Goal: Task Accomplishment & Management: Use online tool/utility

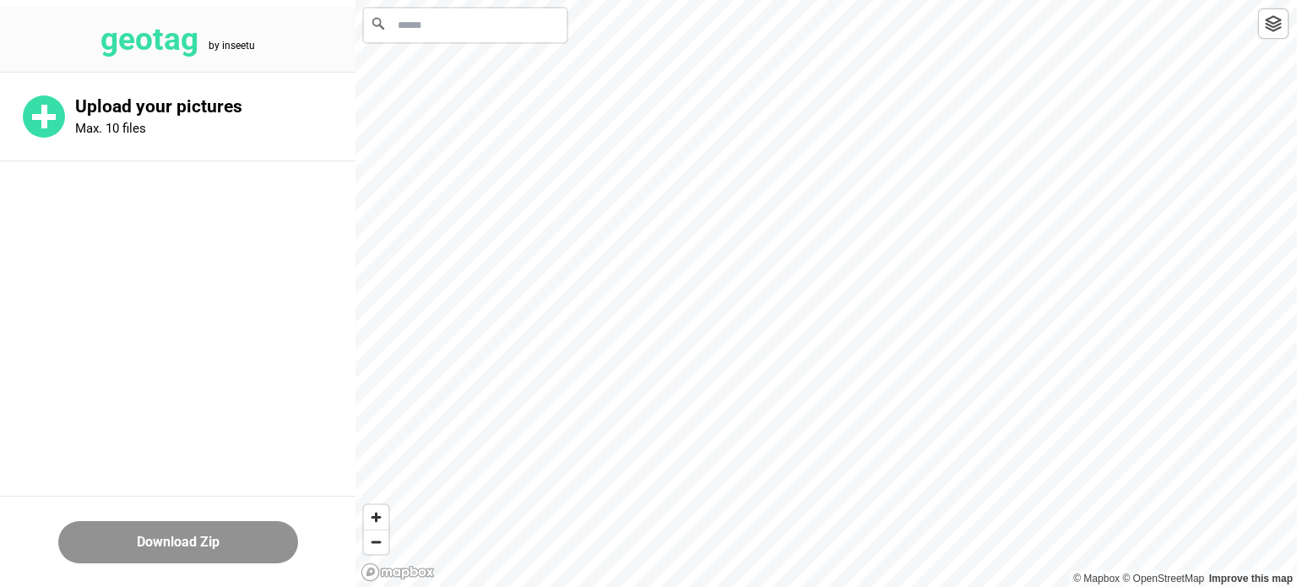
click at [473, 34] on input "Search" at bounding box center [465, 25] width 203 height 34
click at [467, 36] on input "Search" at bounding box center [465, 25] width 203 height 34
paste input "**********"
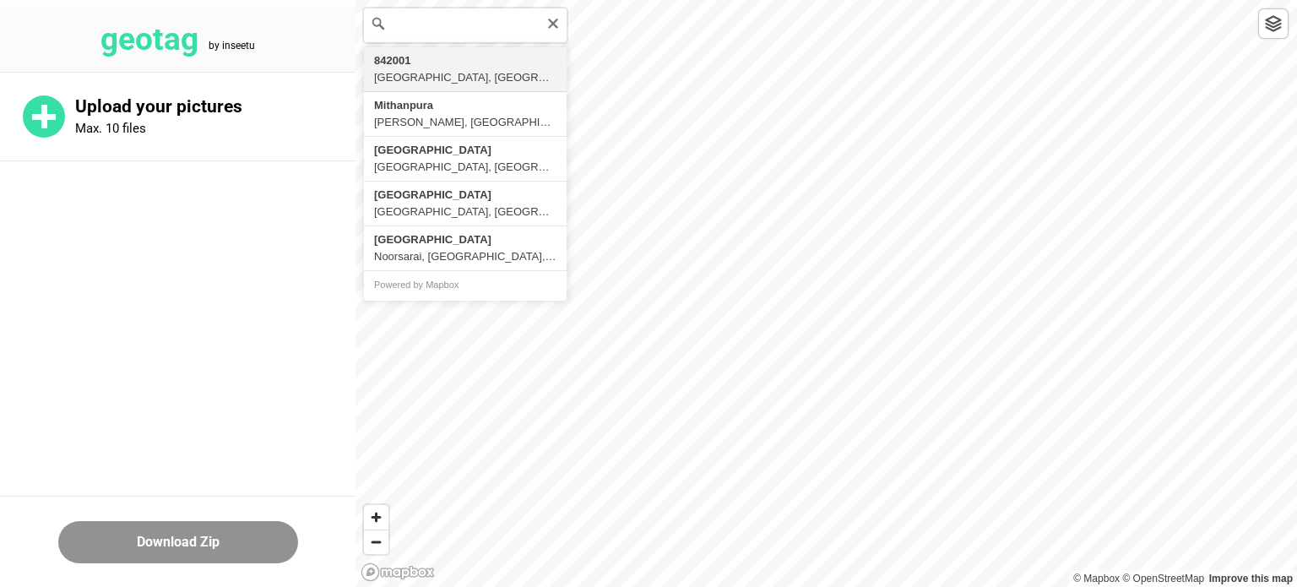
click at [402, 23] on input "**********" at bounding box center [465, 25] width 203 height 34
type input "**********"
click at [556, 23] on icon "Clear" at bounding box center [553, 24] width 14 height 14
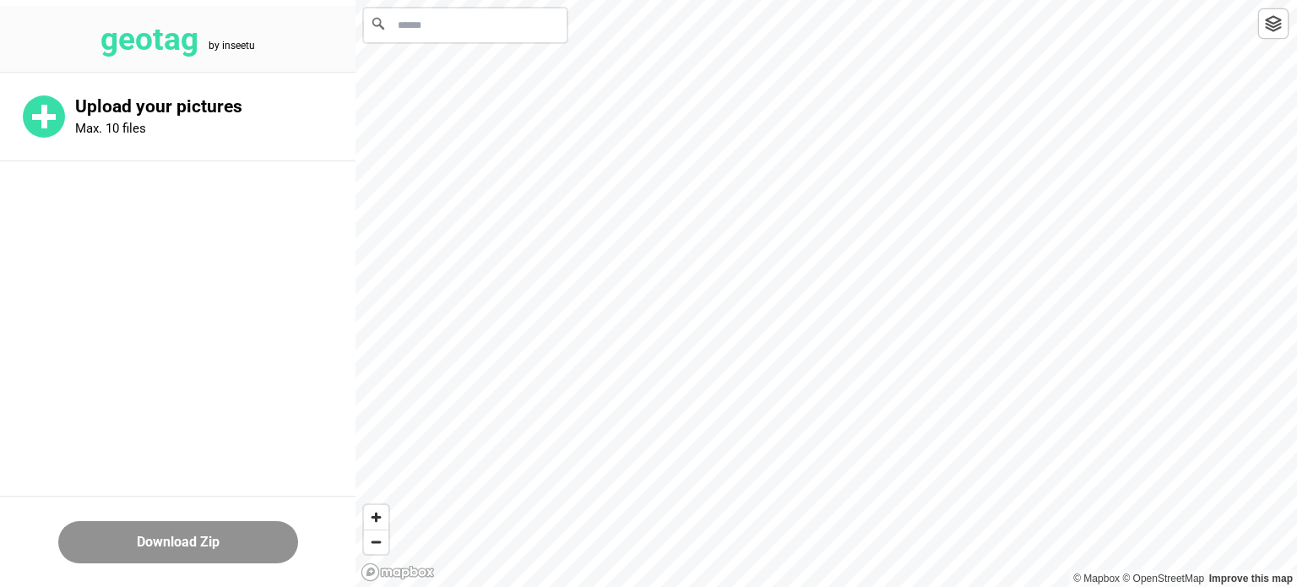
scroll to position [0, 0]
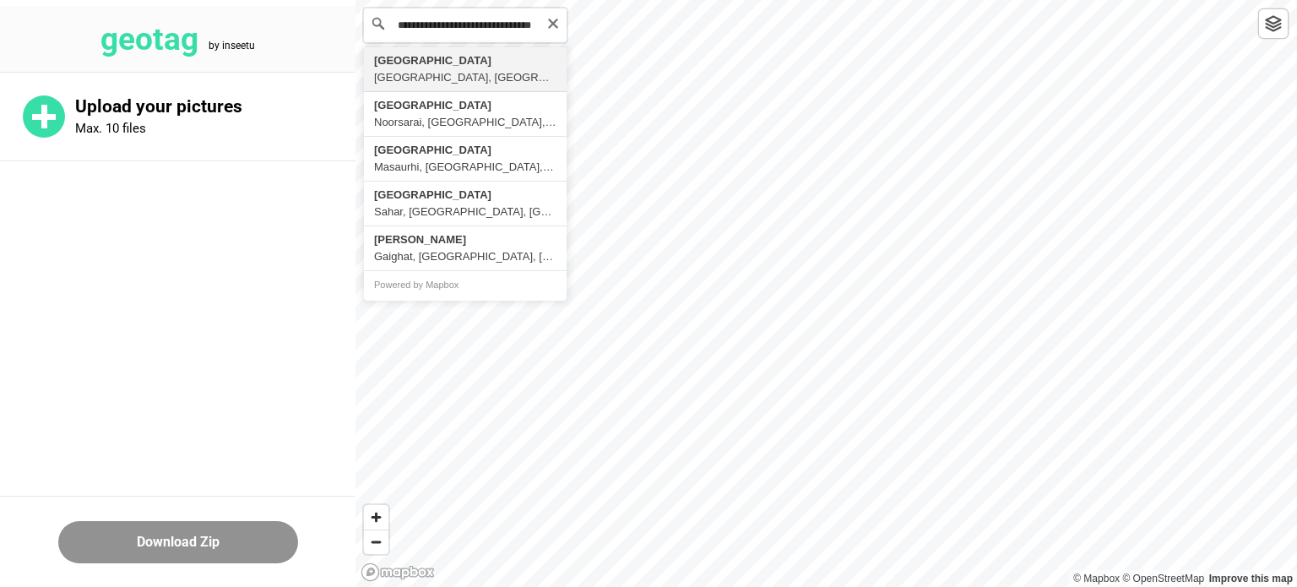
click at [538, 24] on input "**********" at bounding box center [465, 25] width 203 height 34
paste input "**********"
type input "**********"
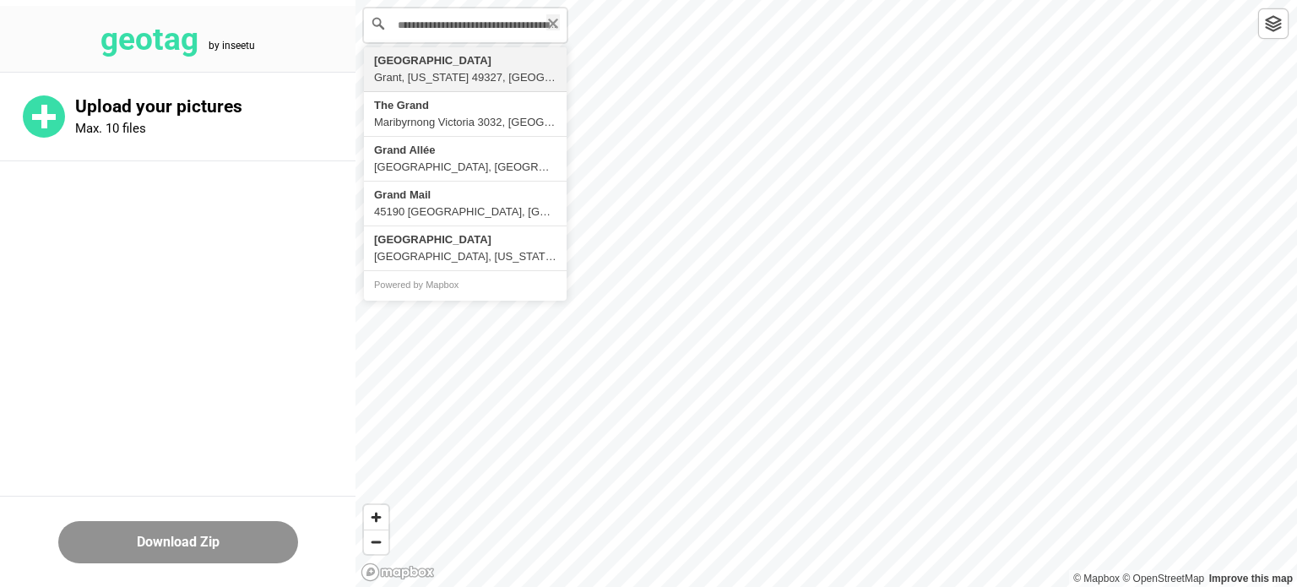
click at [551, 23] on icon "Clear" at bounding box center [553, 24] width 10 height 10
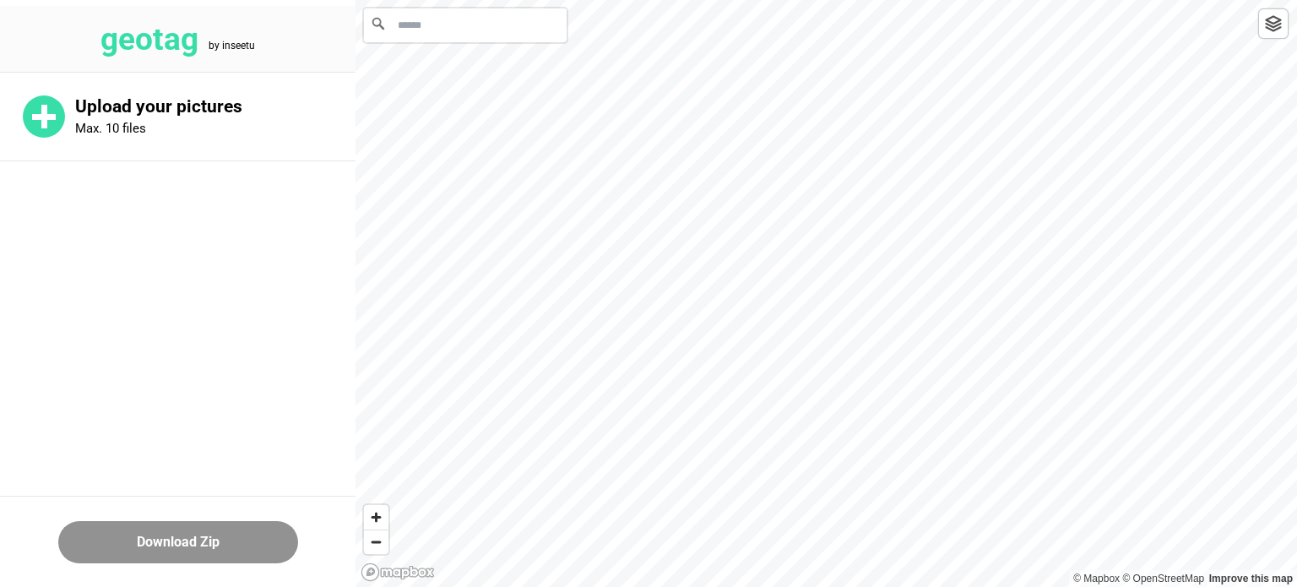
click at [480, 26] on input "Search" at bounding box center [465, 25] width 203 height 34
paste input "**********"
click at [587, 33] on div "**********" at bounding box center [825, 293] width 941 height 587
click at [634, 30] on div "**********" at bounding box center [825, 293] width 941 height 587
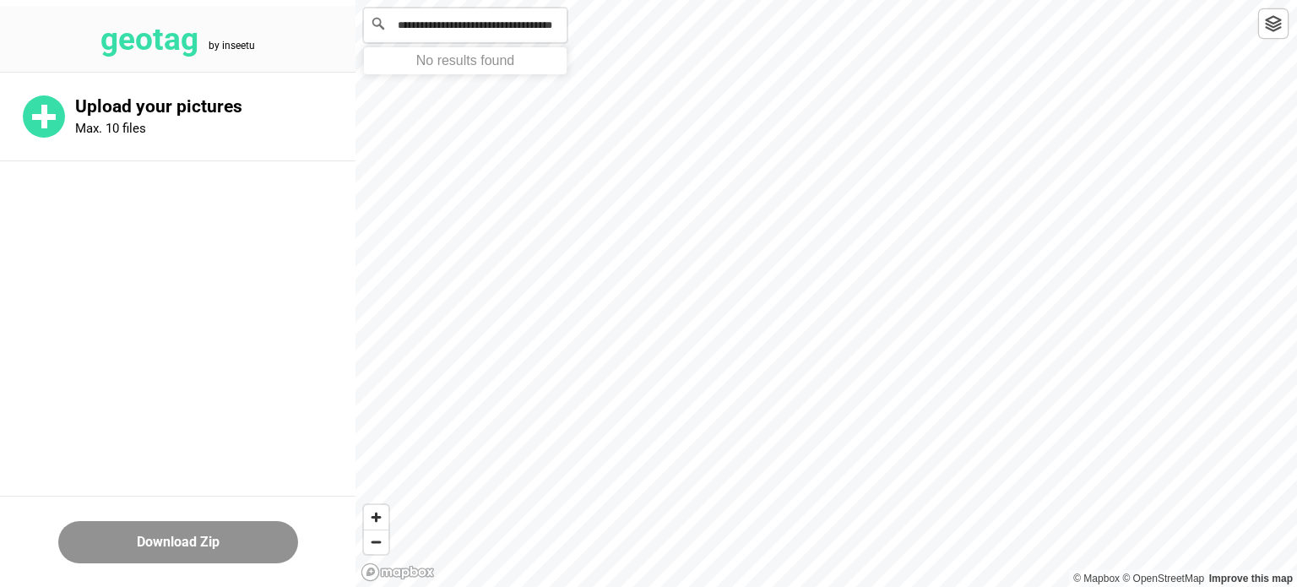
paste input "**********"
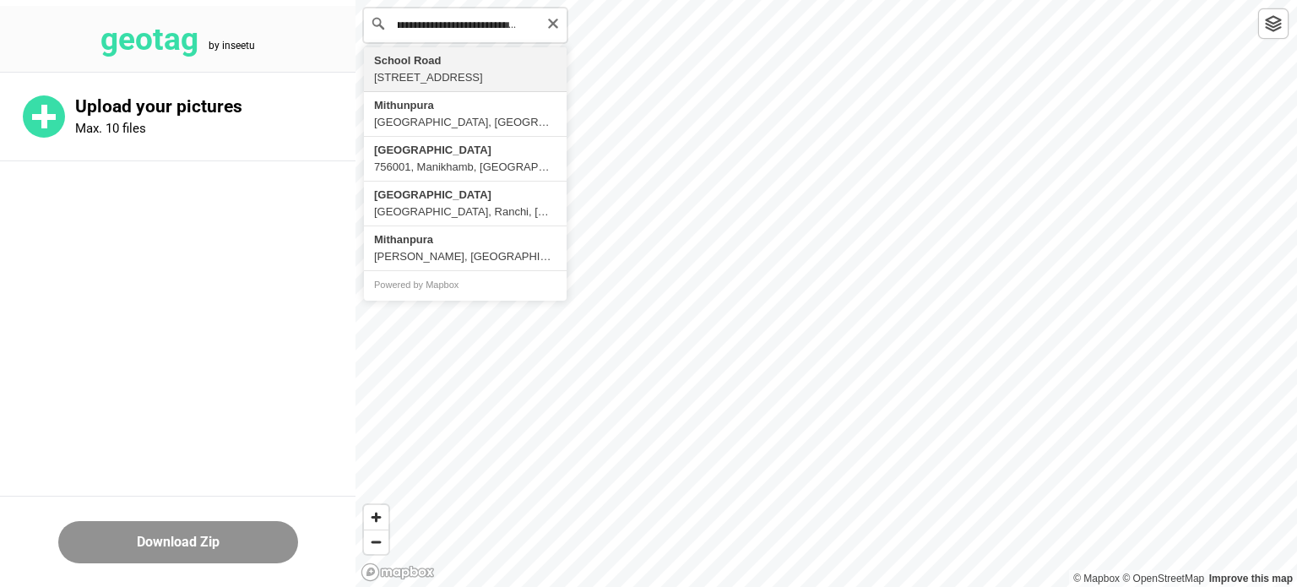
click at [412, 24] on input "**********" at bounding box center [465, 25] width 203 height 34
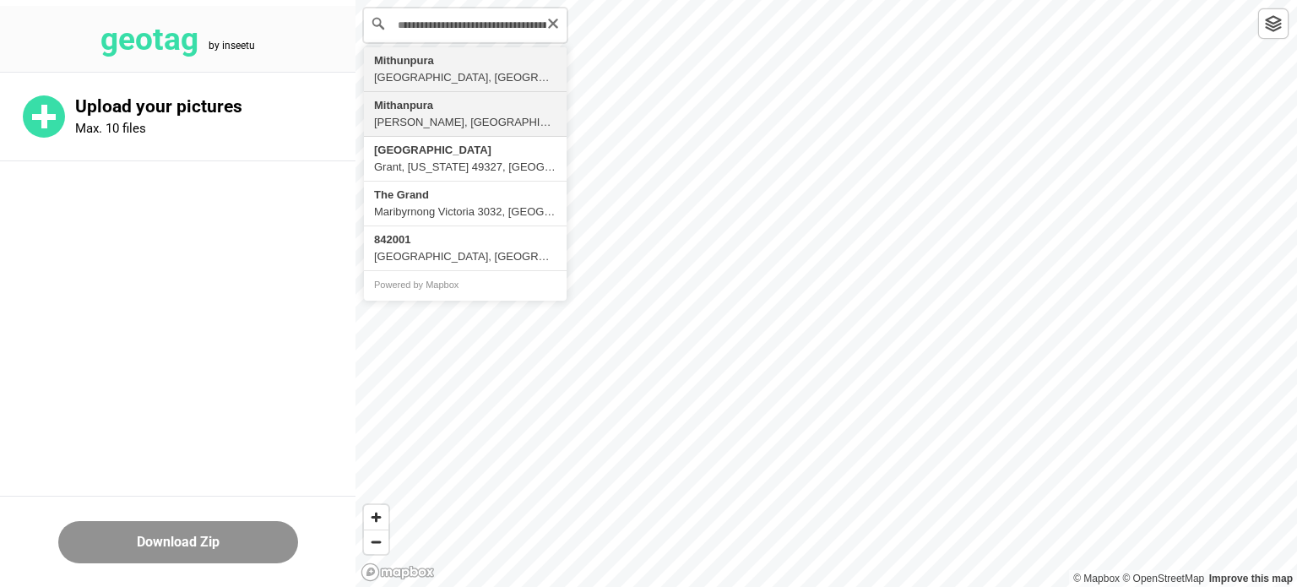
type input "**********"
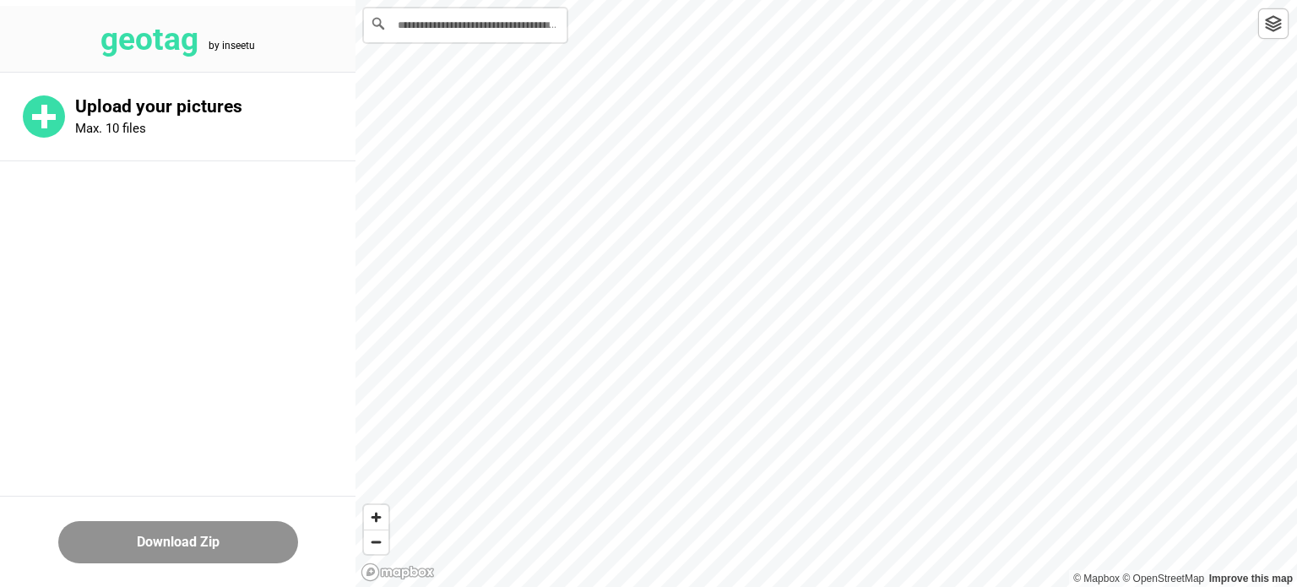
click at [632, 0] on html "**********" at bounding box center [648, 0] width 1297 height 0
click at [550, 19] on icon "Clear" at bounding box center [553, 24] width 14 height 14
click at [483, 28] on input "Search" at bounding box center [465, 25] width 203 height 34
click at [526, 30] on input "**********" at bounding box center [465, 25] width 203 height 34
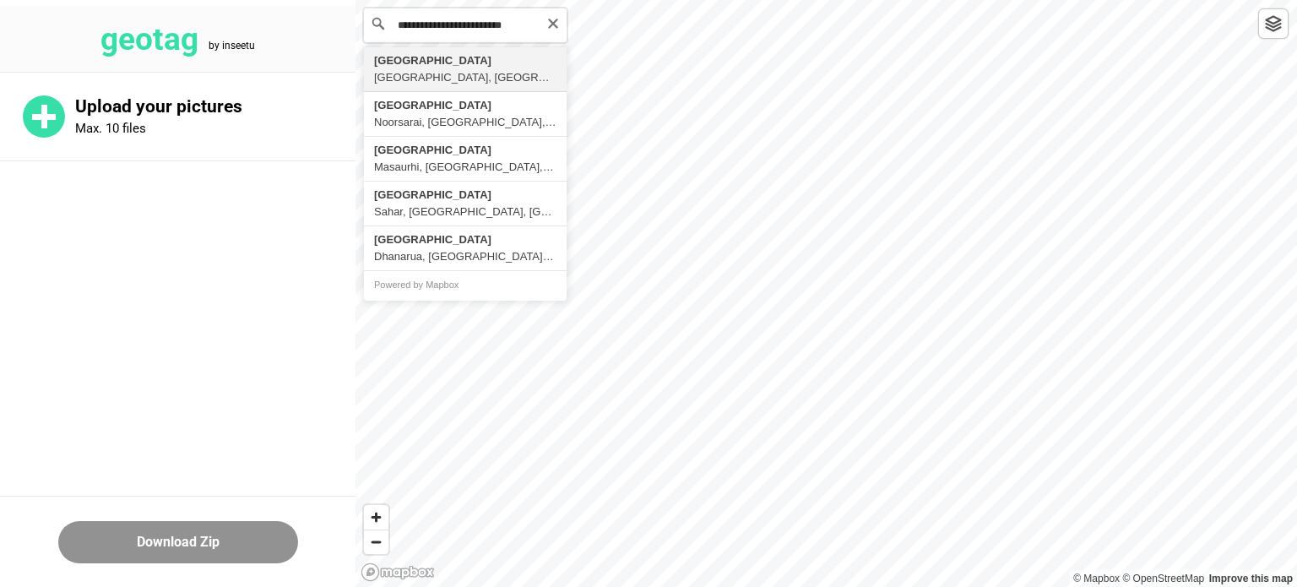
click at [397, 26] on input "**********" at bounding box center [465, 25] width 203 height 34
paste input "**********"
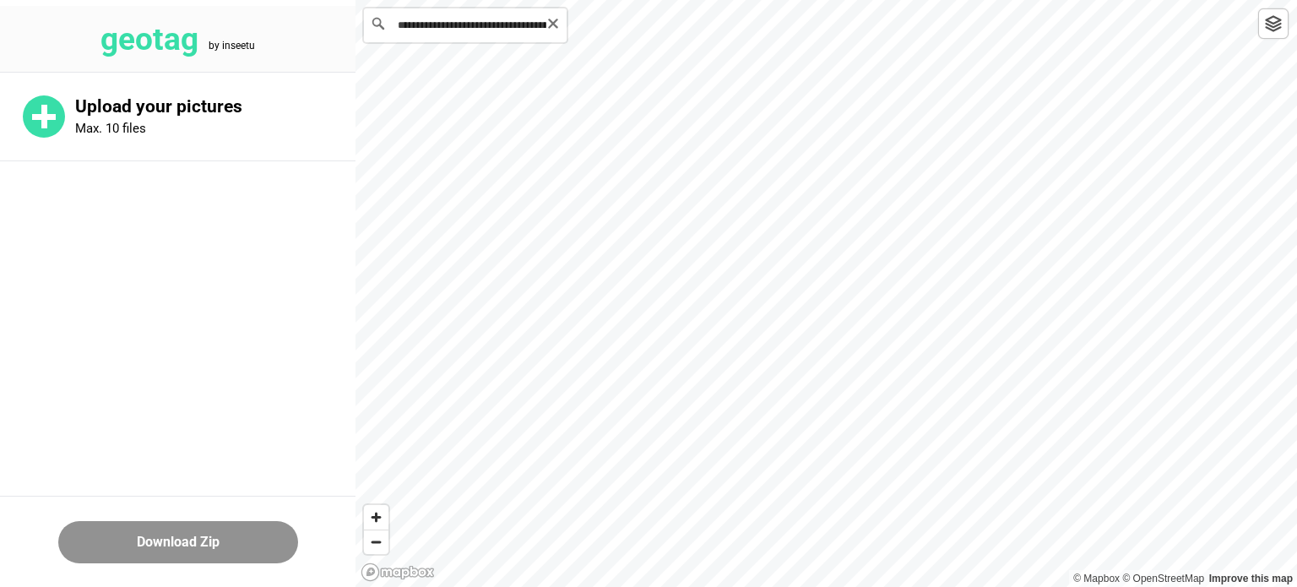
drag, startPoint x: 458, startPoint y: 23, endPoint x: 508, endPoint y: 23, distance: 49.8
click at [508, 23] on input "**********" at bounding box center [465, 25] width 203 height 34
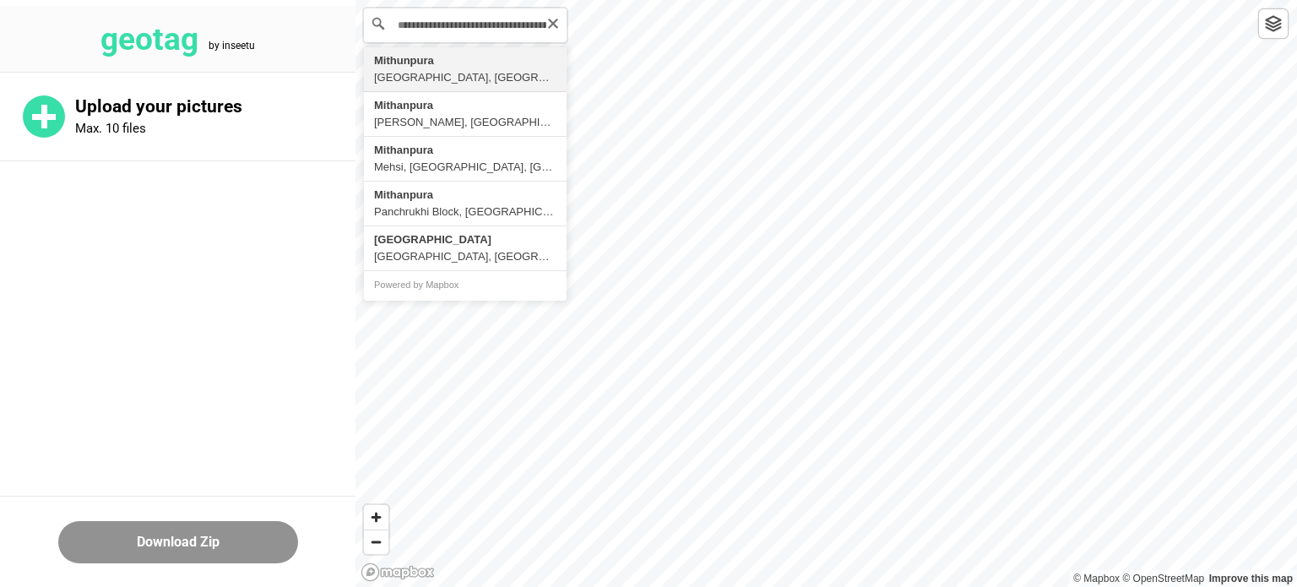
type input "**********"
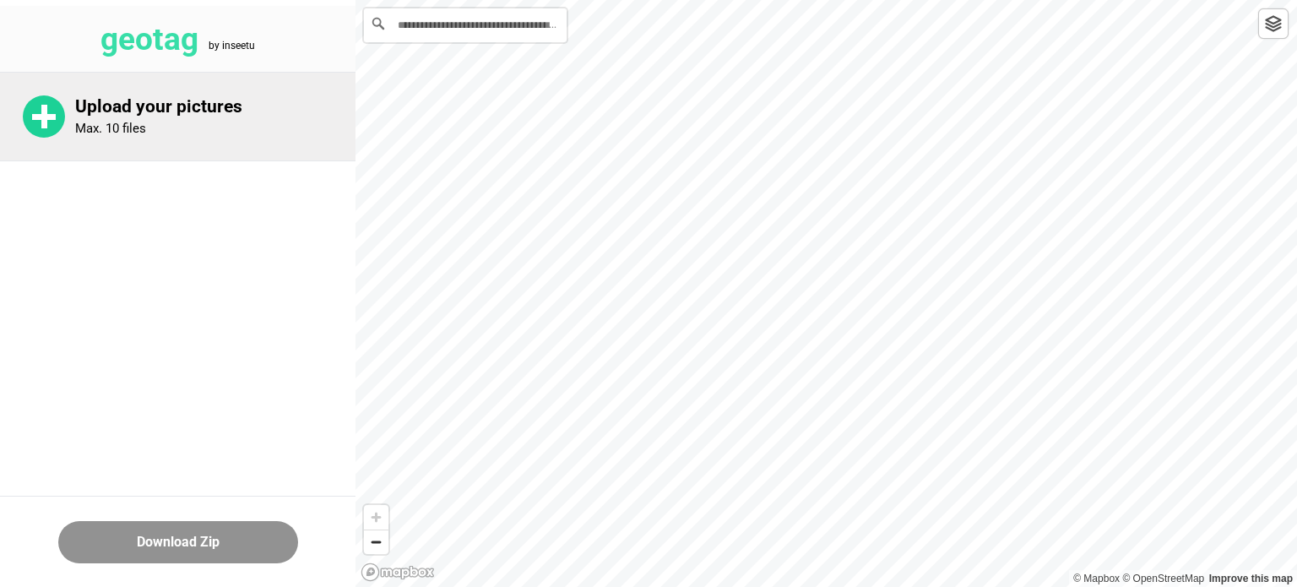
click at [68, 112] on div "Upload your pictures Max. 10 files" at bounding box center [177, 117] width 355 height 88
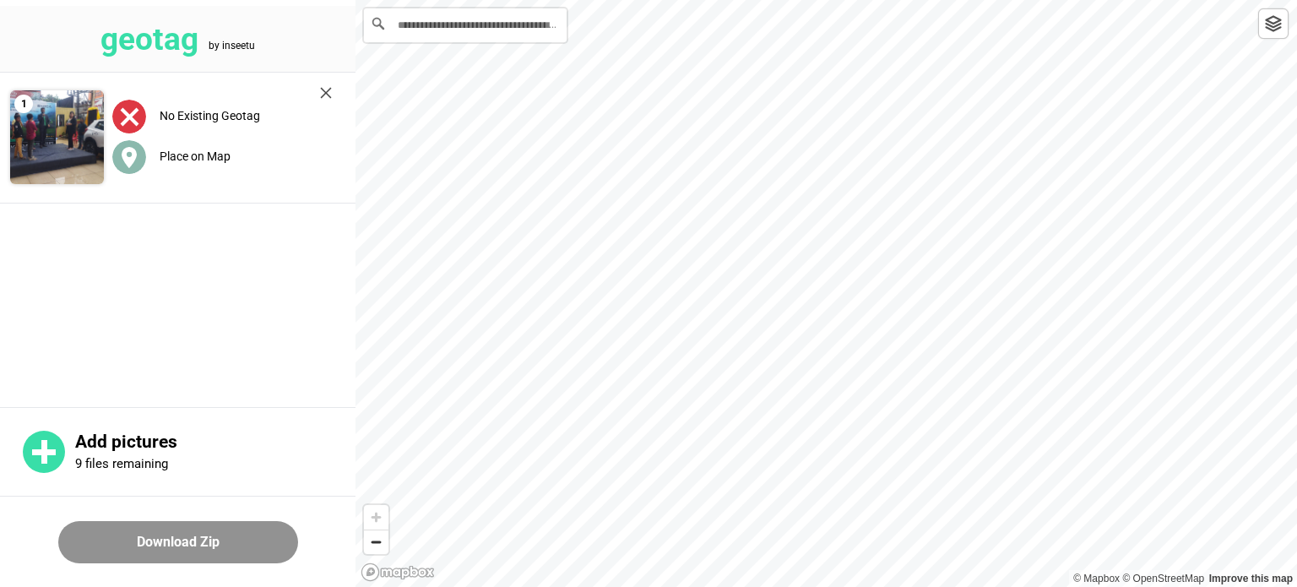
click at [173, 155] on label "Place on Map" at bounding box center [195, 156] width 71 height 14
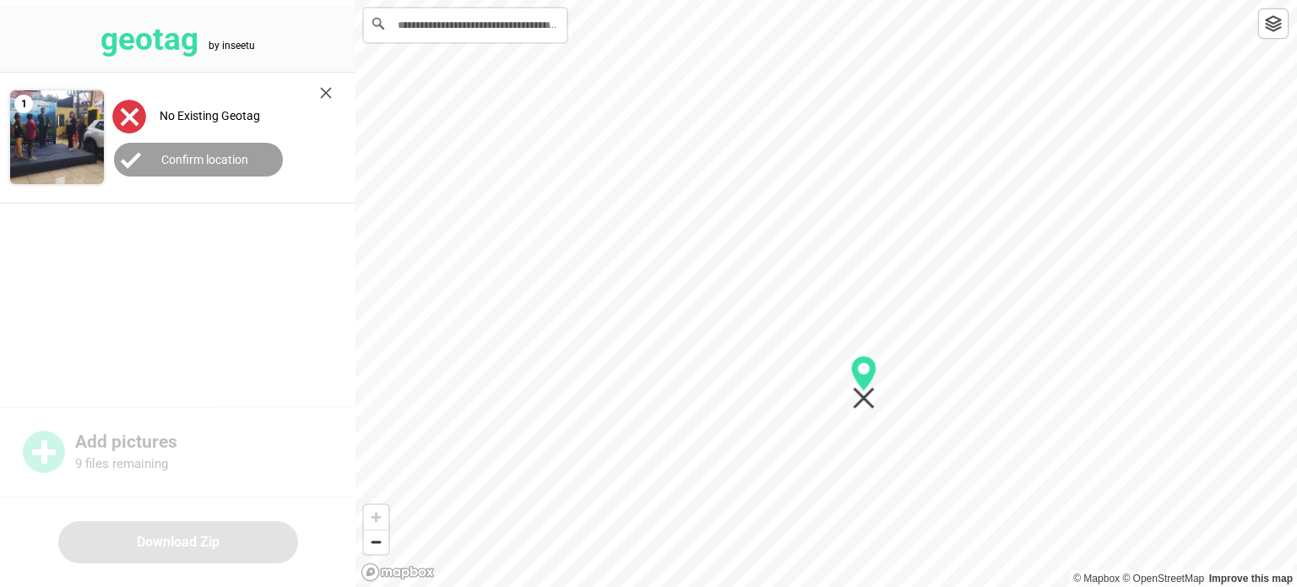
click at [126, 122] on img at bounding box center [129, 117] width 34 height 34
click at [131, 158] on circle at bounding box center [131, 160] width 34 height 34
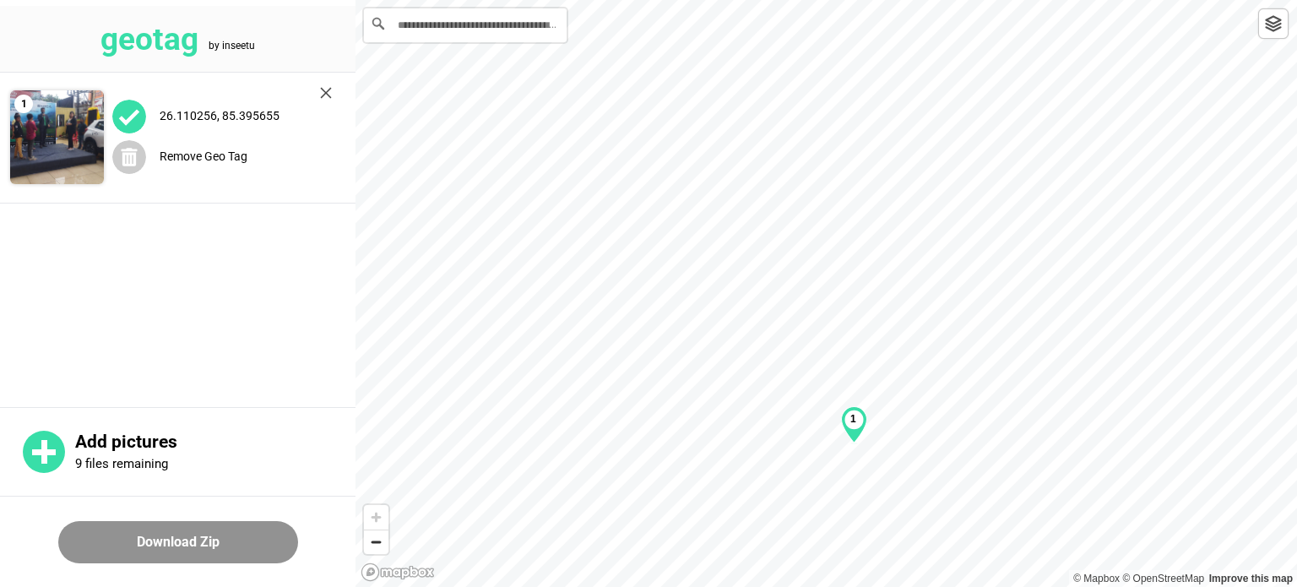
drag, startPoint x: 861, startPoint y: 383, endPoint x: 851, endPoint y: 426, distance: 43.4
click at [851, 426] on div "1" at bounding box center [854, 424] width 26 height 37
click at [188, 548] on button "Download Zip" at bounding box center [178, 542] width 240 height 42
click at [182, 540] on button "Download Zip" at bounding box center [178, 542] width 240 height 42
click at [122, 160] on icon at bounding box center [130, 157] width 16 height 19
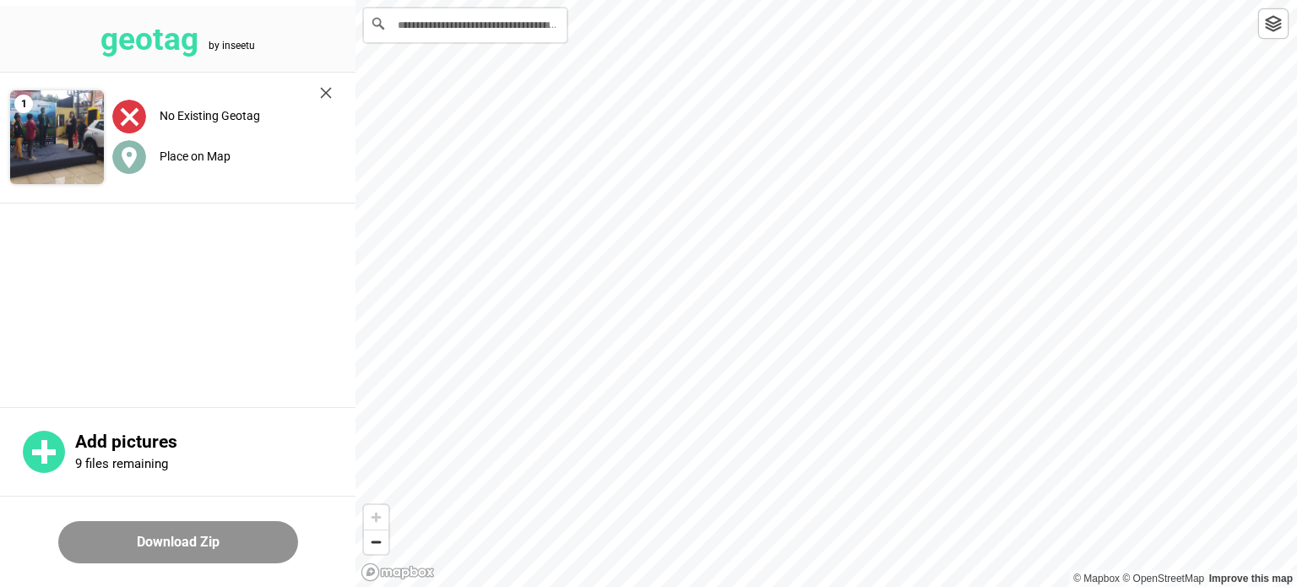
click at [148, 155] on span "Place on Map" at bounding box center [171, 156] width 118 height 14
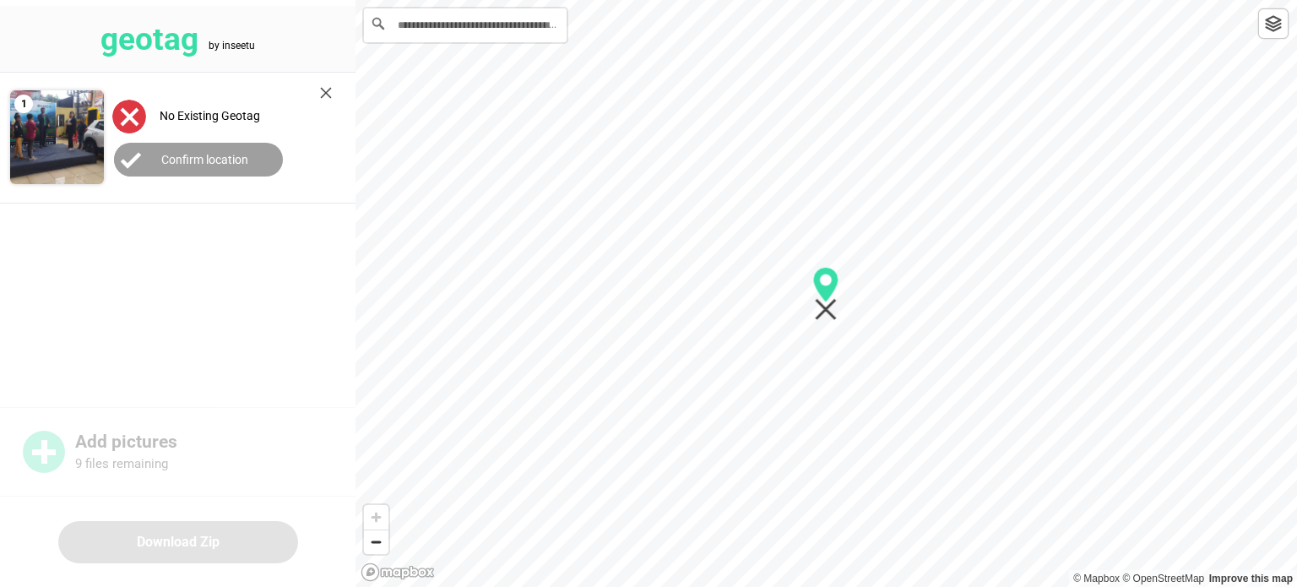
click at [123, 115] on img at bounding box center [129, 117] width 34 height 34
click at [135, 114] on img at bounding box center [129, 117] width 34 height 34
click at [140, 157] on circle at bounding box center [131, 160] width 34 height 34
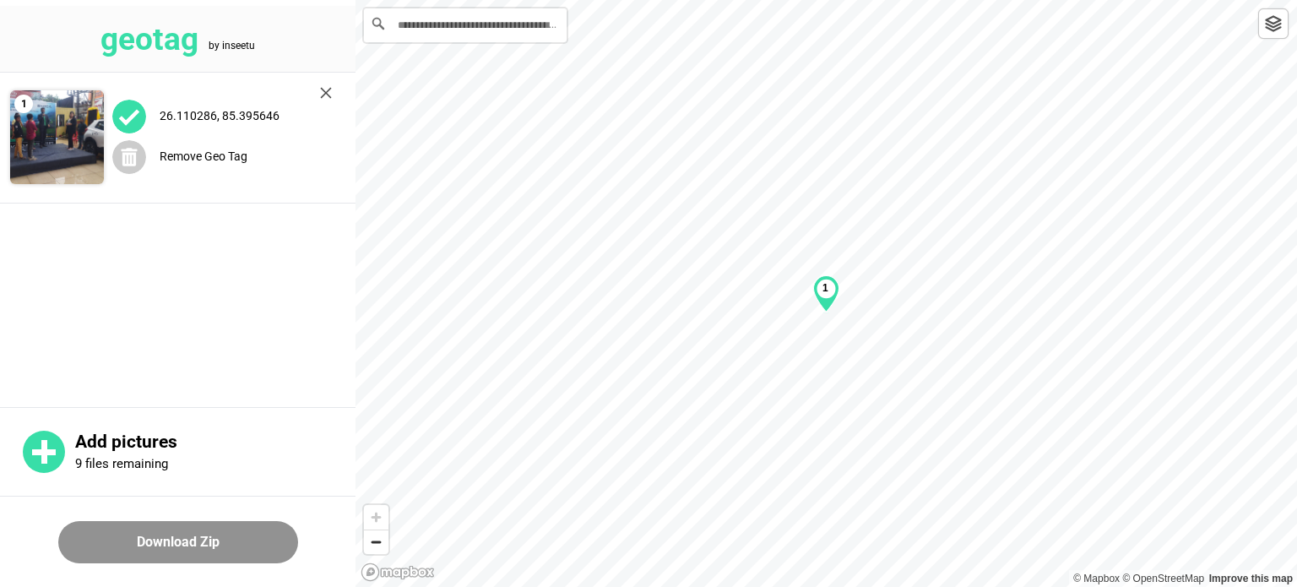
click at [68, 141] on img at bounding box center [57, 137] width 94 height 94
drag, startPoint x: 834, startPoint y: 296, endPoint x: 865, endPoint y: 273, distance: 38.5
click at [865, 273] on div "1" at bounding box center [856, 270] width 26 height 37
click at [57, 141] on img at bounding box center [57, 137] width 94 height 94
click at [37, 125] on img at bounding box center [57, 137] width 94 height 94
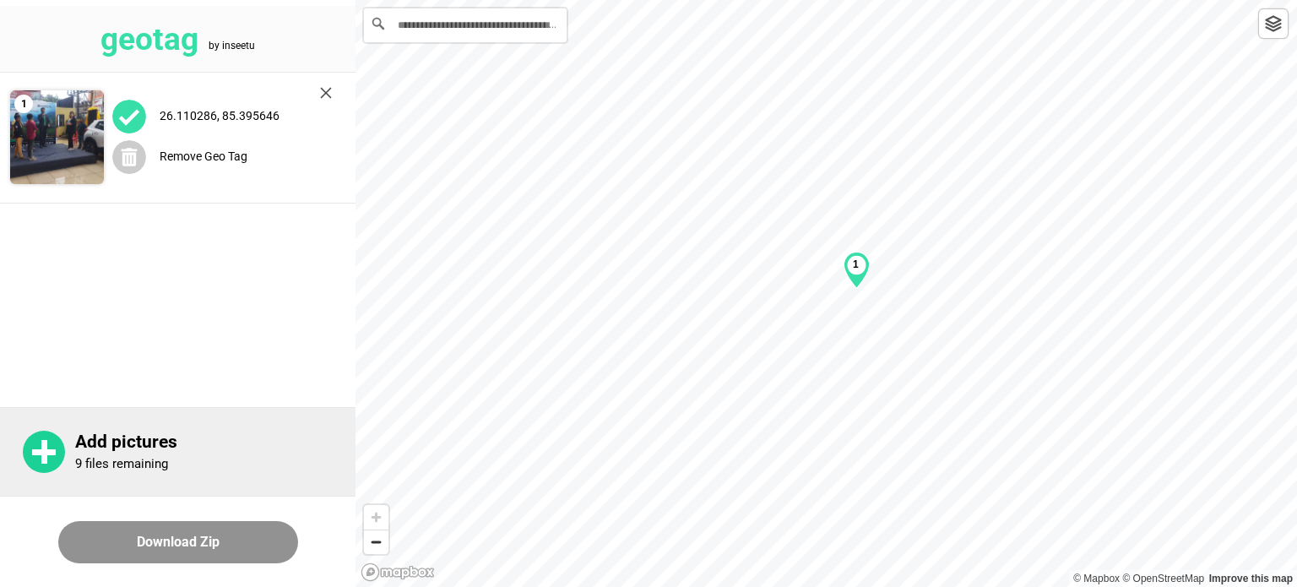
click at [46, 452] on rect at bounding box center [44, 452] width 24 height 6
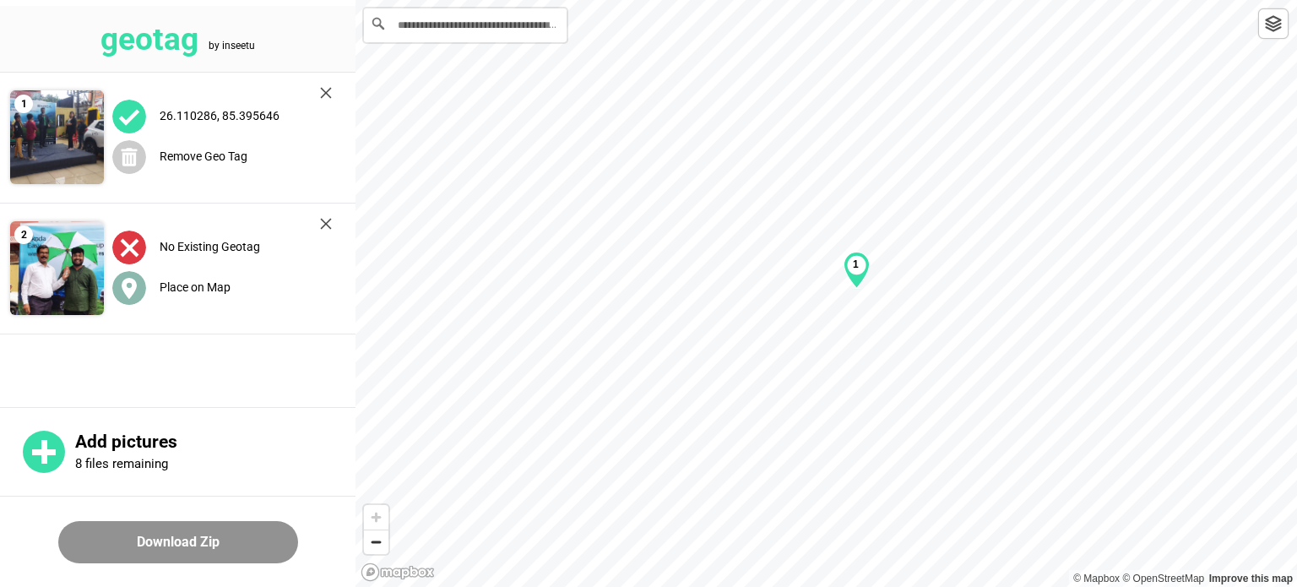
click at [127, 290] on icon at bounding box center [129, 288] width 15 height 21
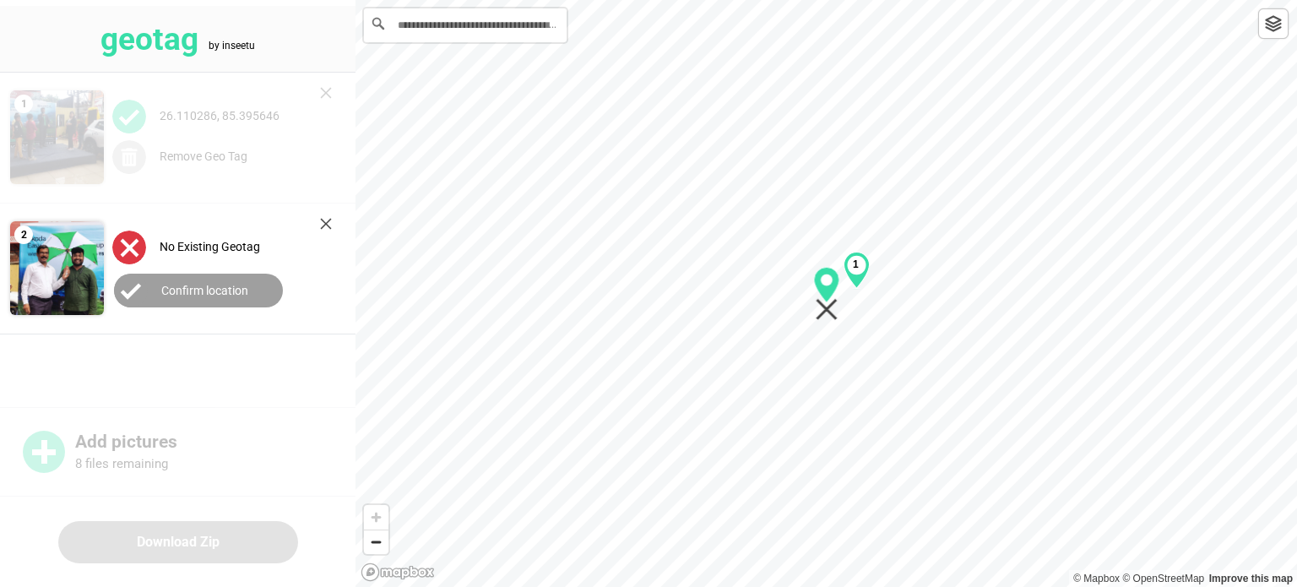
click at [125, 251] on img at bounding box center [129, 247] width 34 height 34
click at [141, 286] on circle at bounding box center [131, 291] width 34 height 34
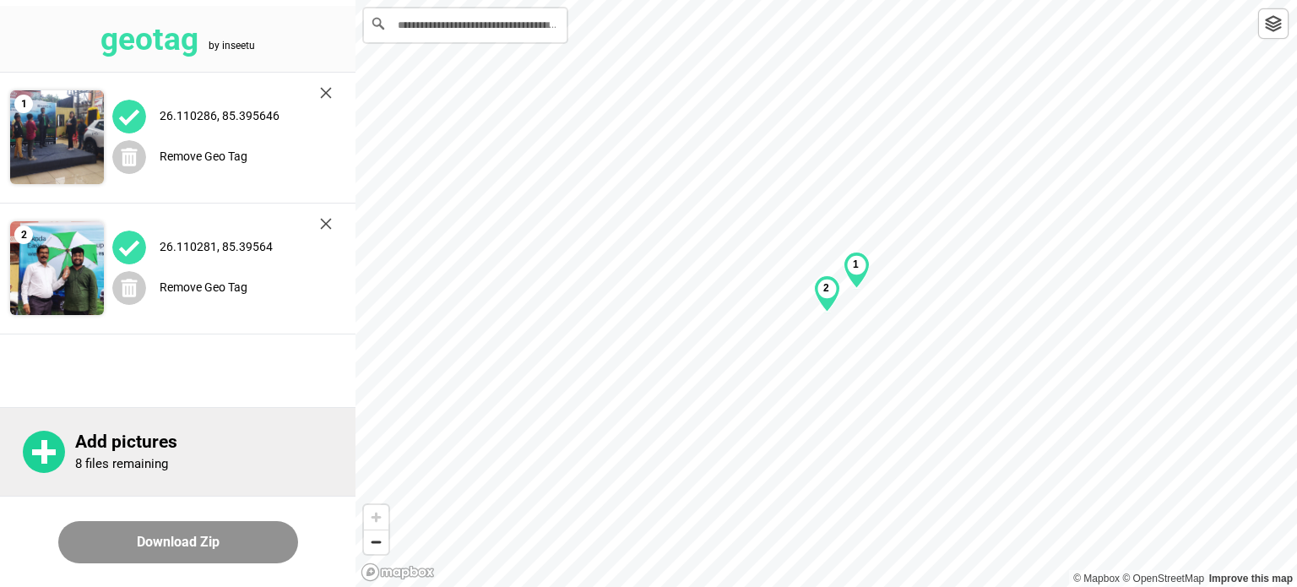
click at [84, 454] on div "Add pictures 8 files remaining" at bounding box center [215, 451] width 280 height 41
click at [56, 450] on circle at bounding box center [44, 452] width 42 height 42
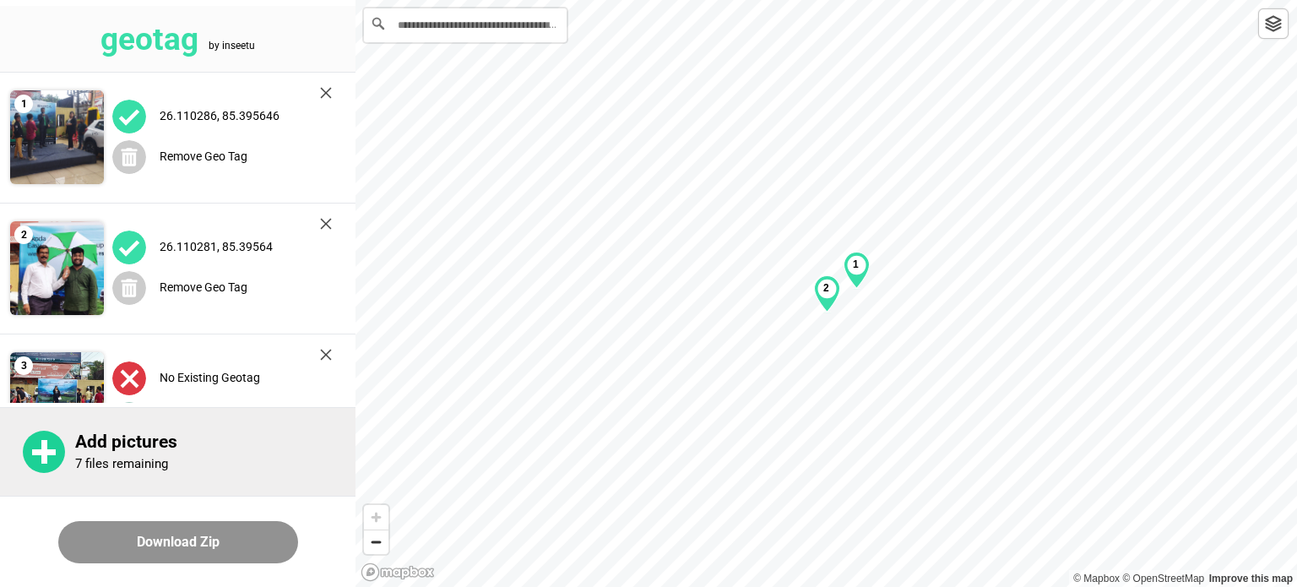
click at [101, 452] on p "Add pictures" at bounding box center [215, 441] width 280 height 21
click at [75, 456] on p "6 files remaining" at bounding box center [121, 463] width 93 height 15
click at [123, 447] on p "Add pictures" at bounding box center [215, 441] width 280 height 21
click at [44, 458] on rect at bounding box center [44, 452] width 6 height 24
click at [46, 453] on rect at bounding box center [44, 452] width 24 height 6
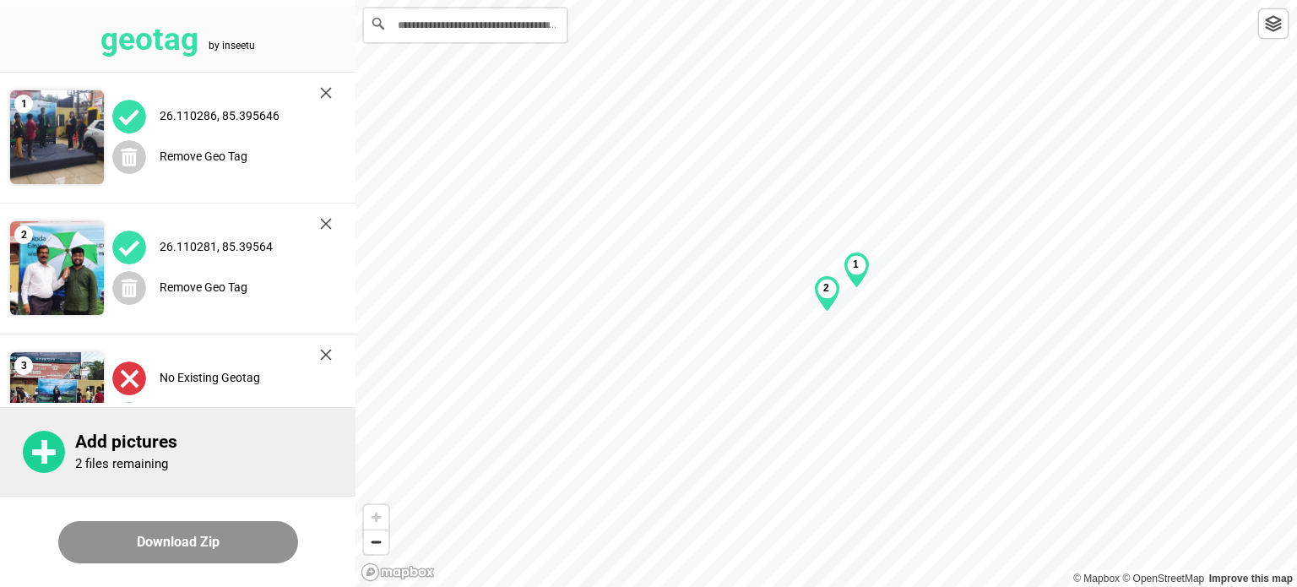
click at [47, 454] on rect at bounding box center [44, 452] width 24 height 6
click at [60, 455] on circle at bounding box center [44, 452] width 42 height 42
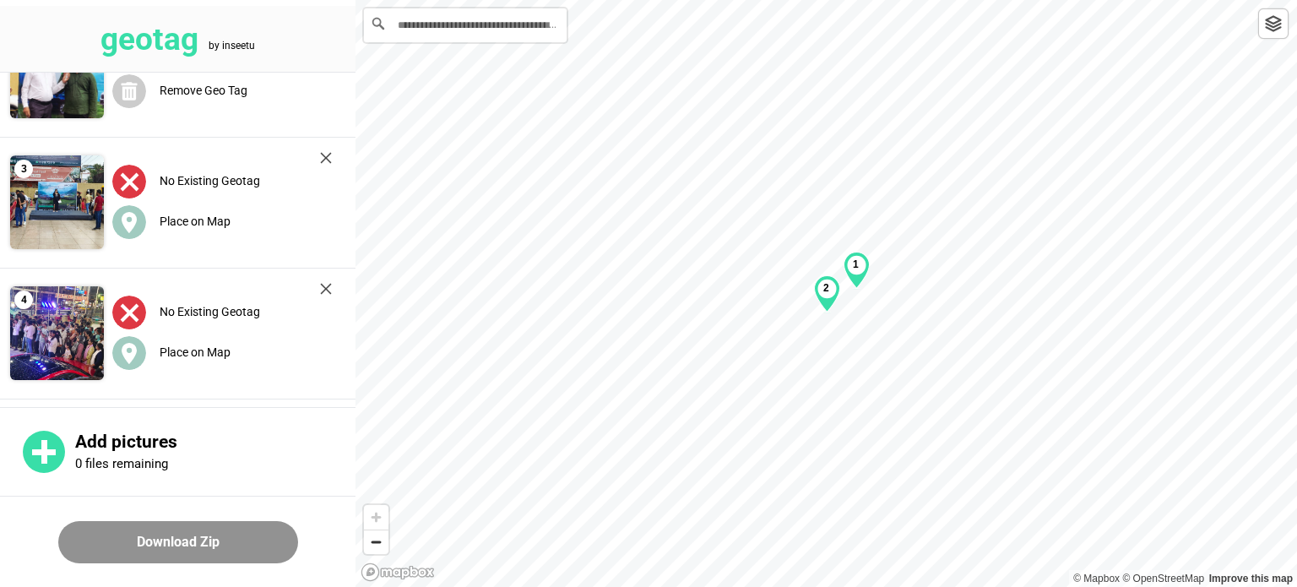
scroll to position [253, 0]
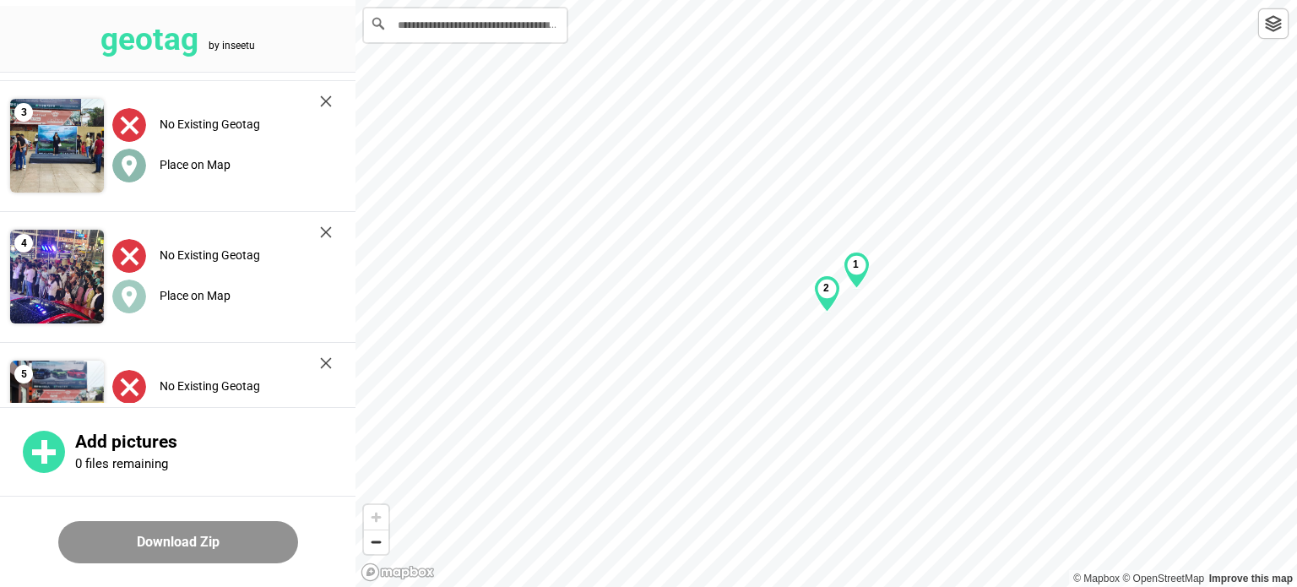
click at [135, 169] on circle at bounding box center [129, 166] width 34 height 34
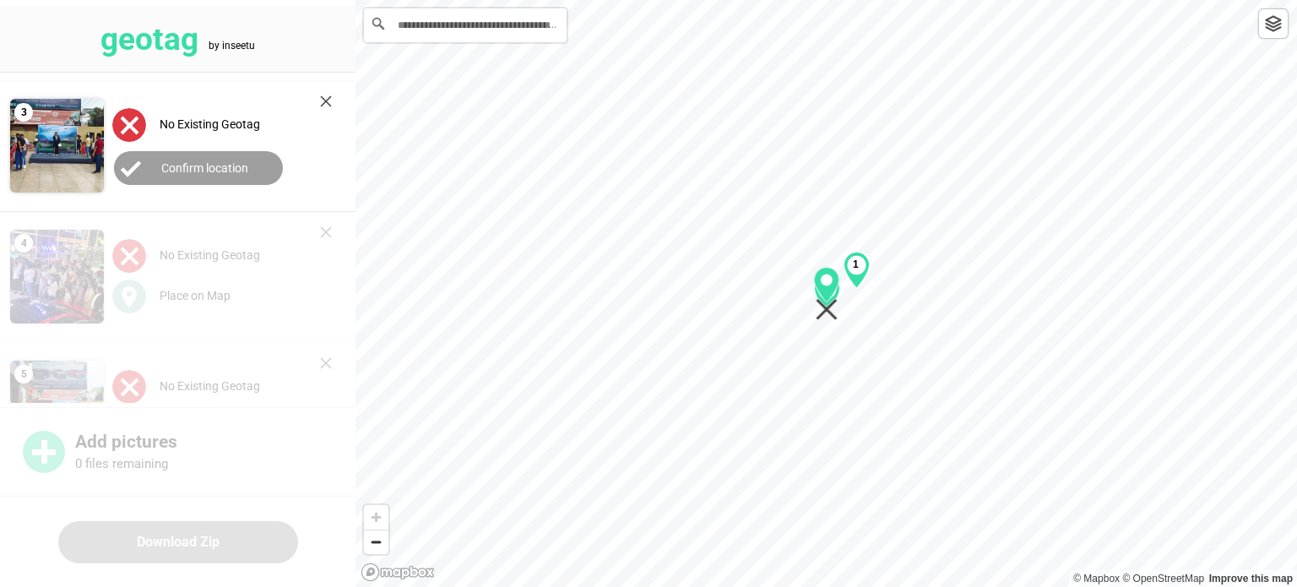
click at [235, 124] on label "No Existing Geotag" at bounding box center [210, 124] width 100 height 14
click at [134, 128] on img at bounding box center [129, 125] width 34 height 34
click at [138, 167] on circle at bounding box center [131, 168] width 34 height 34
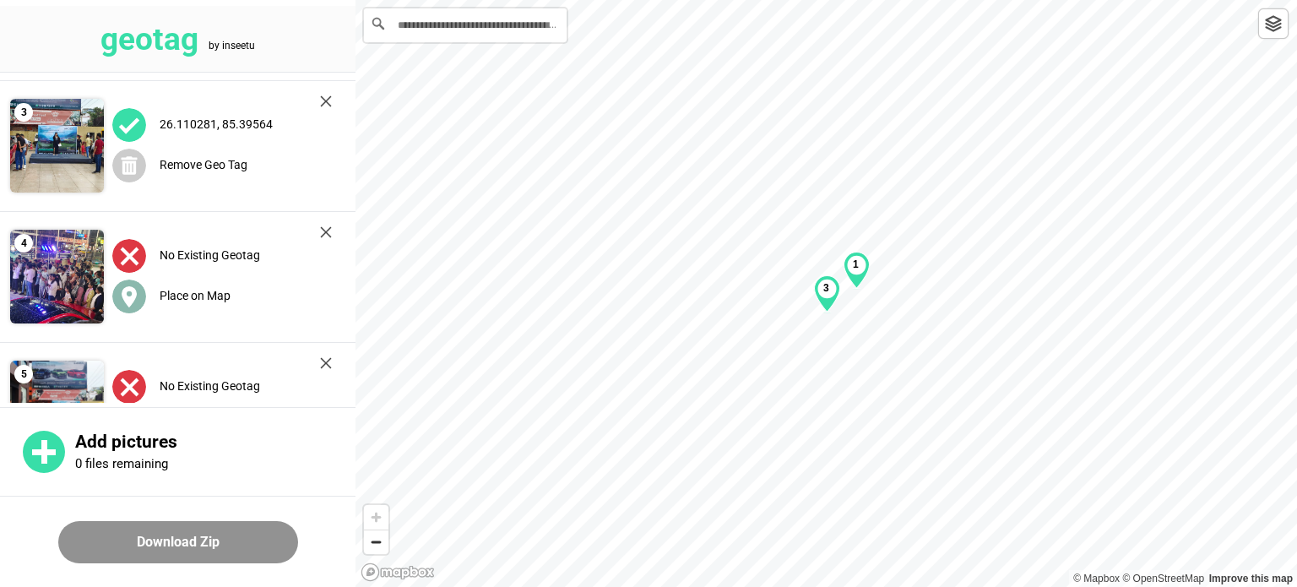
click at [135, 297] on circle at bounding box center [129, 296] width 34 height 34
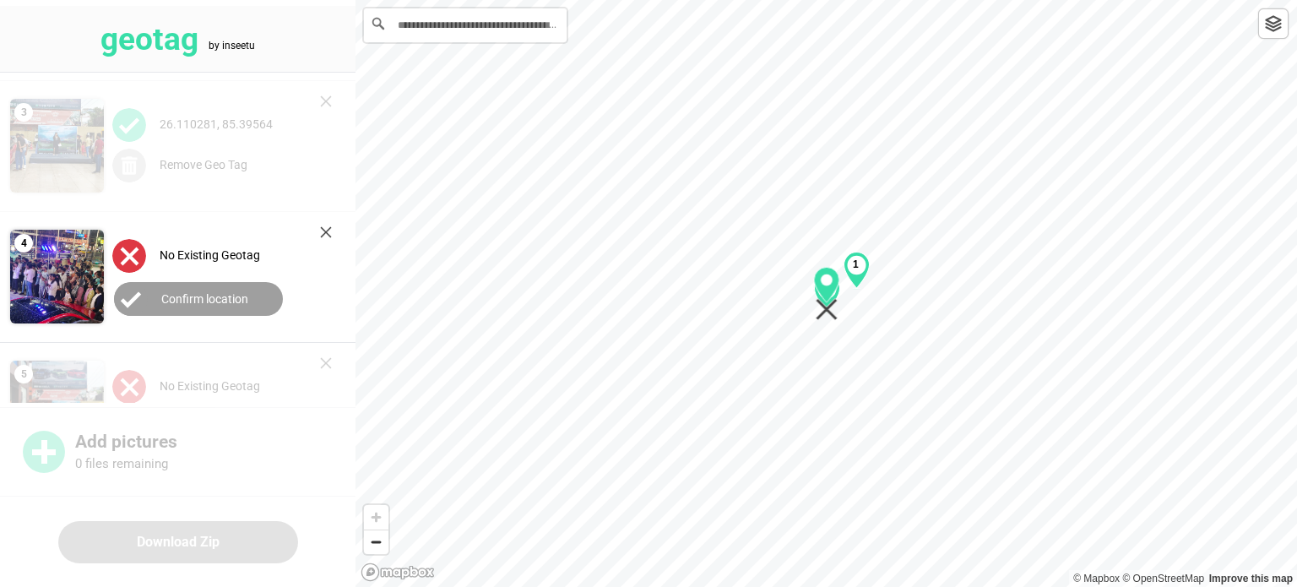
click at [137, 300] on circle at bounding box center [131, 299] width 34 height 34
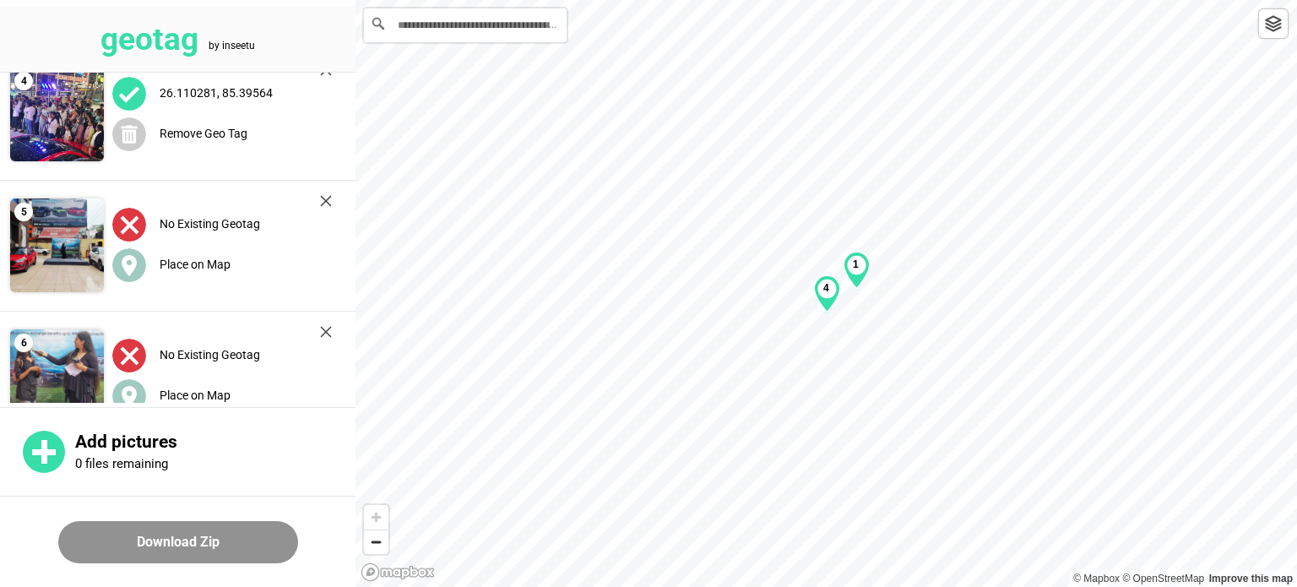
scroll to position [422, 0]
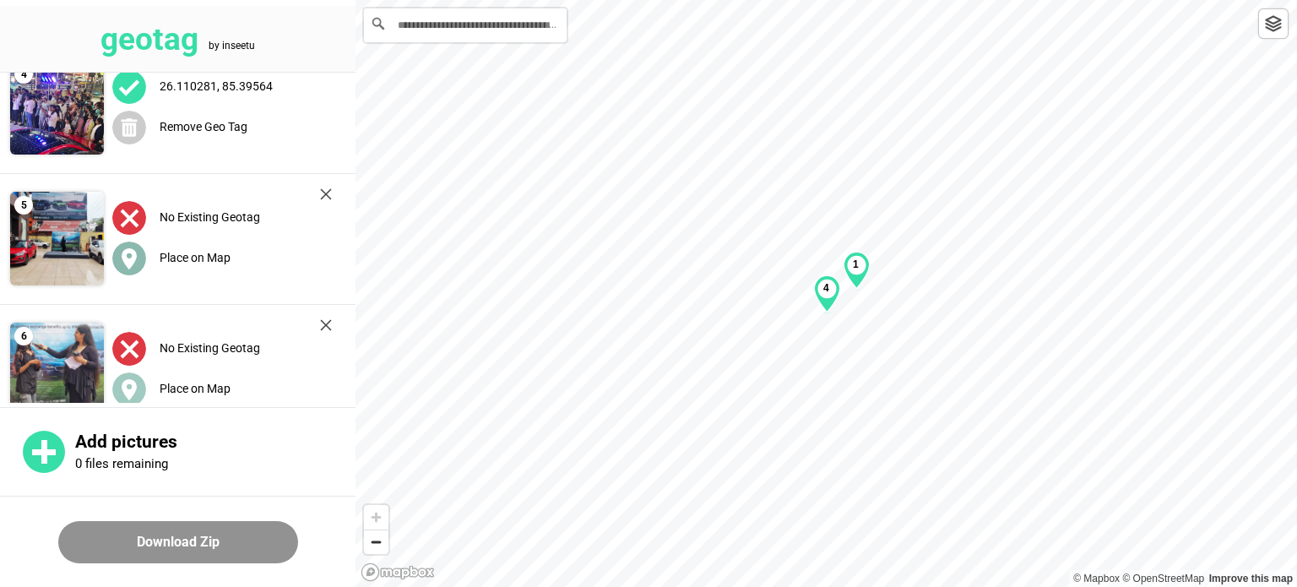
click at [135, 259] on icon at bounding box center [129, 258] width 15 height 21
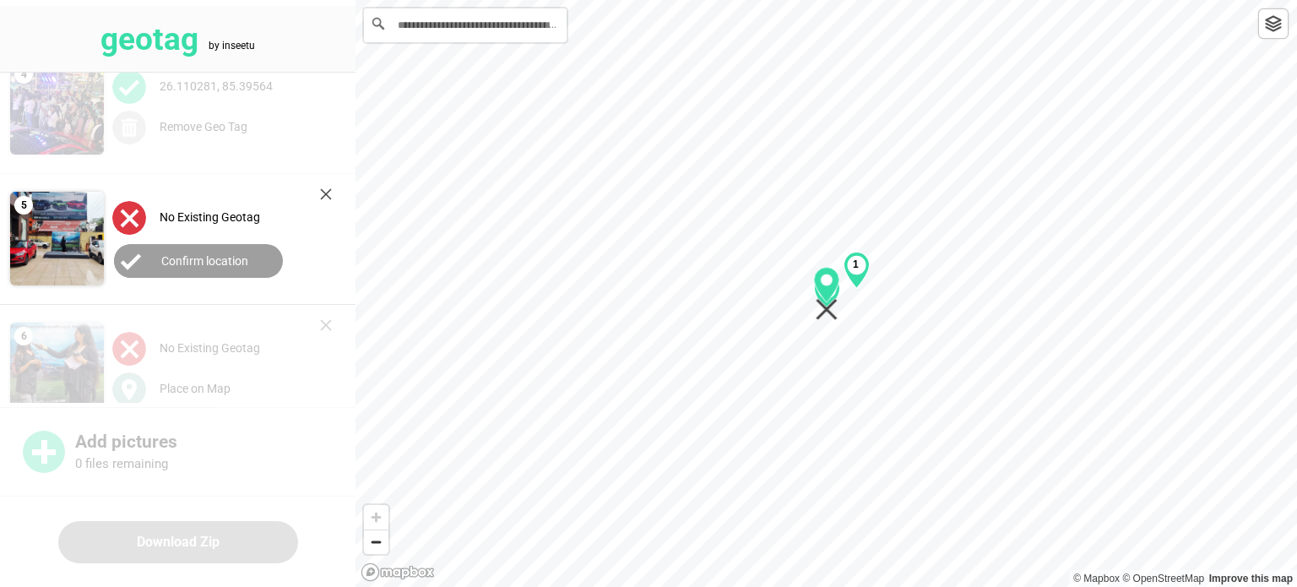
click at [135, 259] on icon at bounding box center [131, 262] width 19 height 14
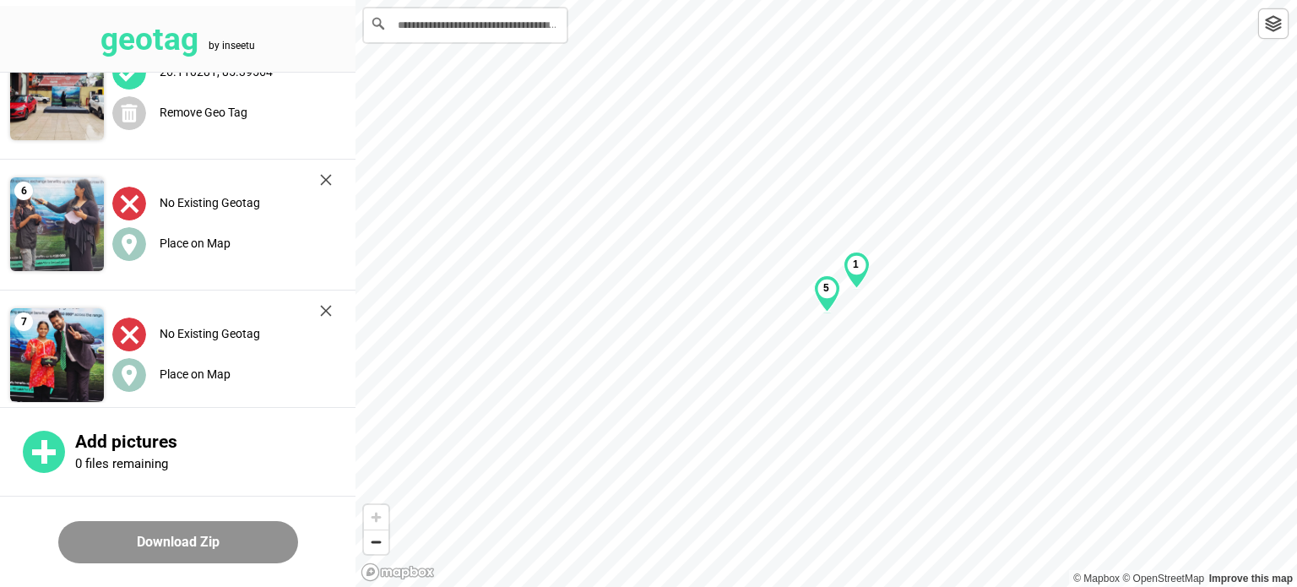
scroll to position [591, 0]
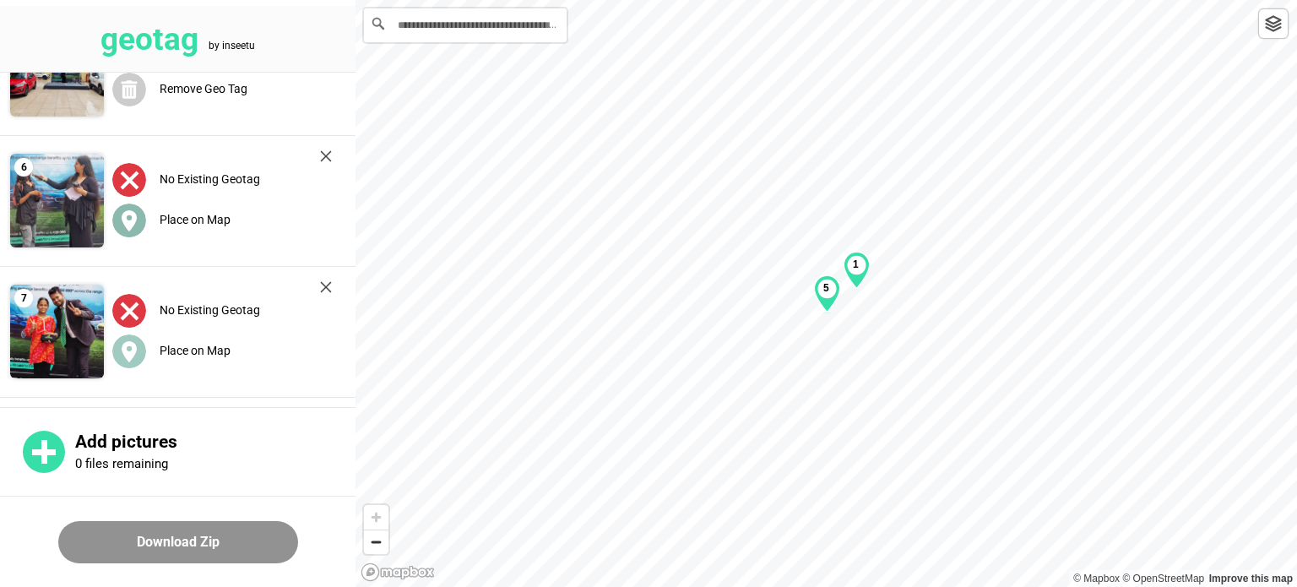
click at [138, 230] on circle at bounding box center [129, 220] width 34 height 34
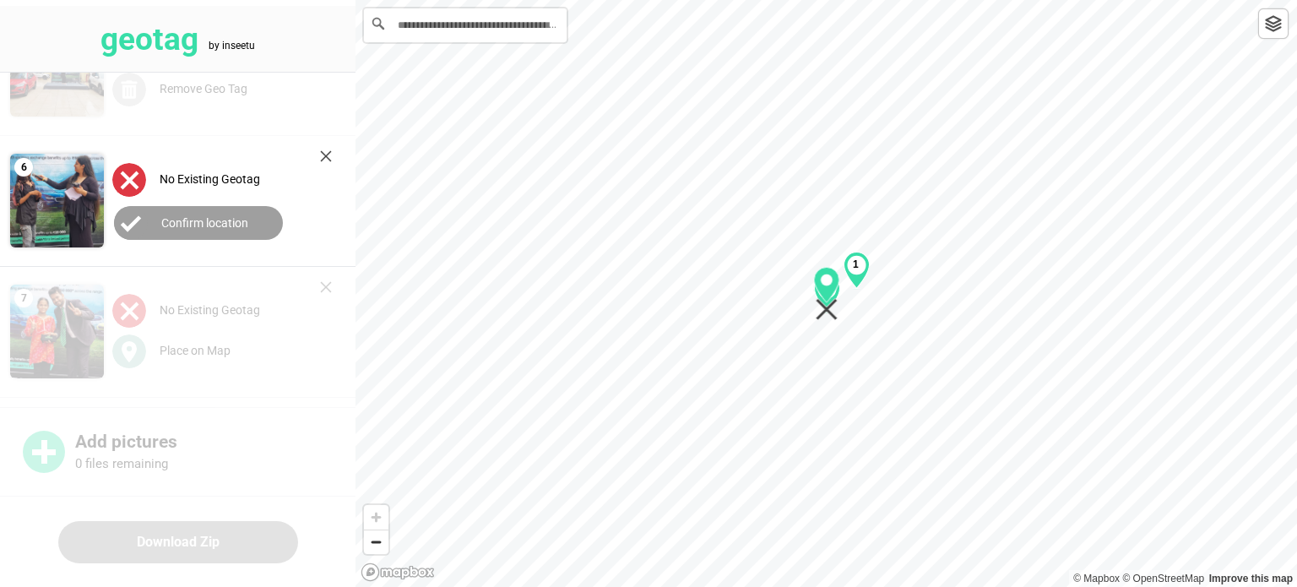
click at [138, 229] on circle at bounding box center [131, 223] width 34 height 34
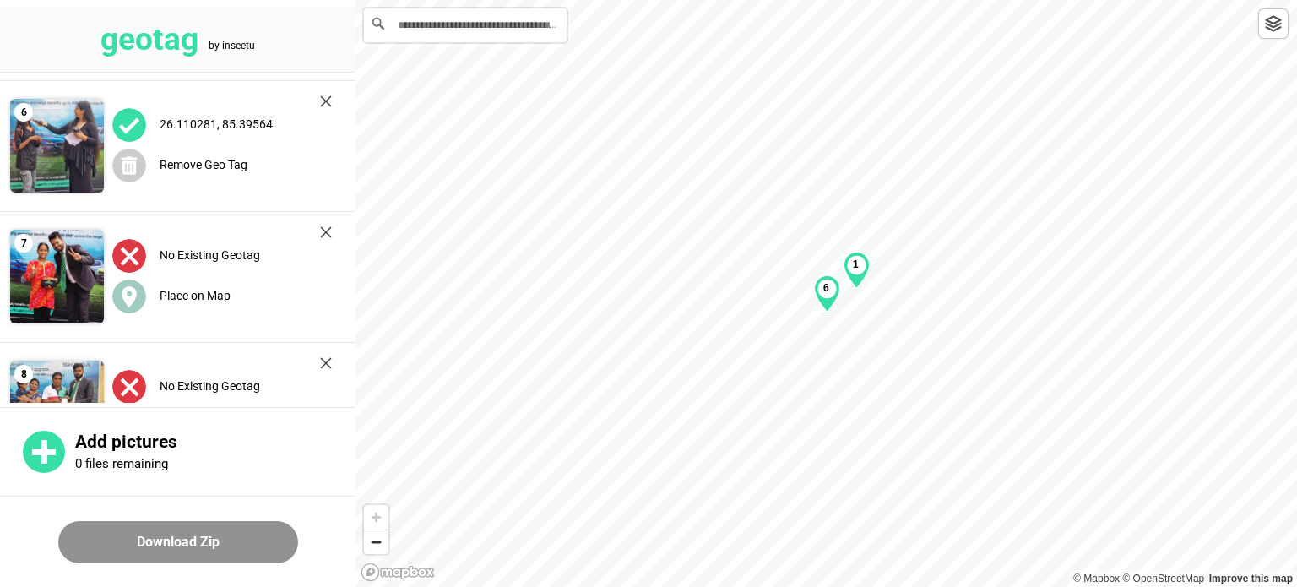
scroll to position [675, 0]
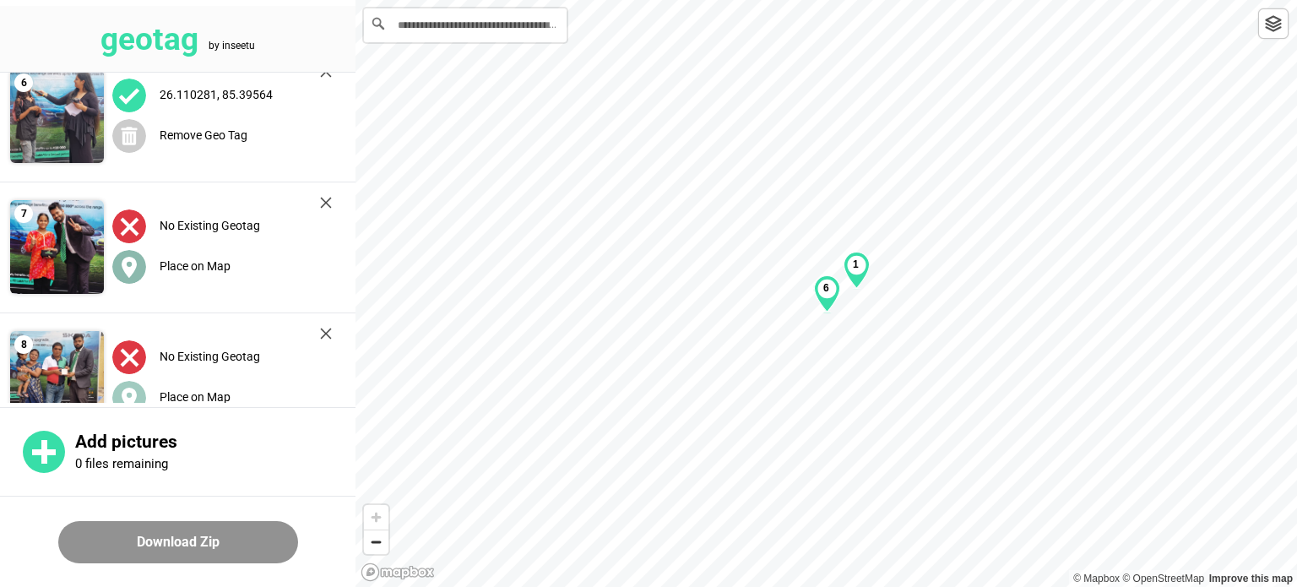
click at [140, 264] on circle at bounding box center [129, 267] width 34 height 34
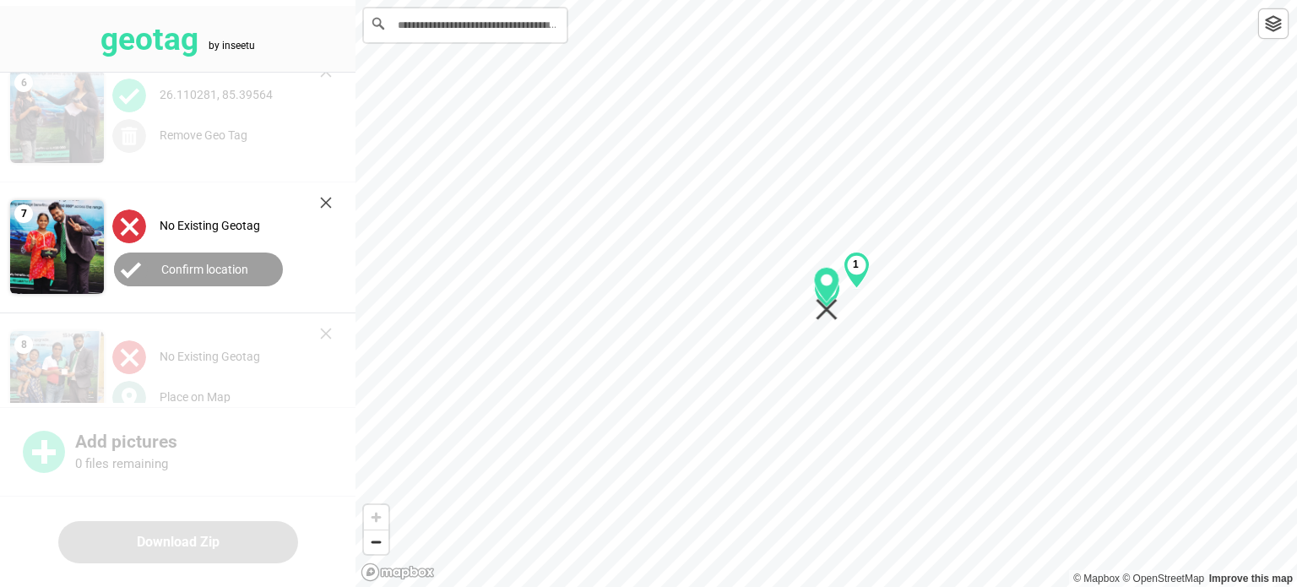
click at [140, 264] on icon at bounding box center [131, 270] width 19 height 14
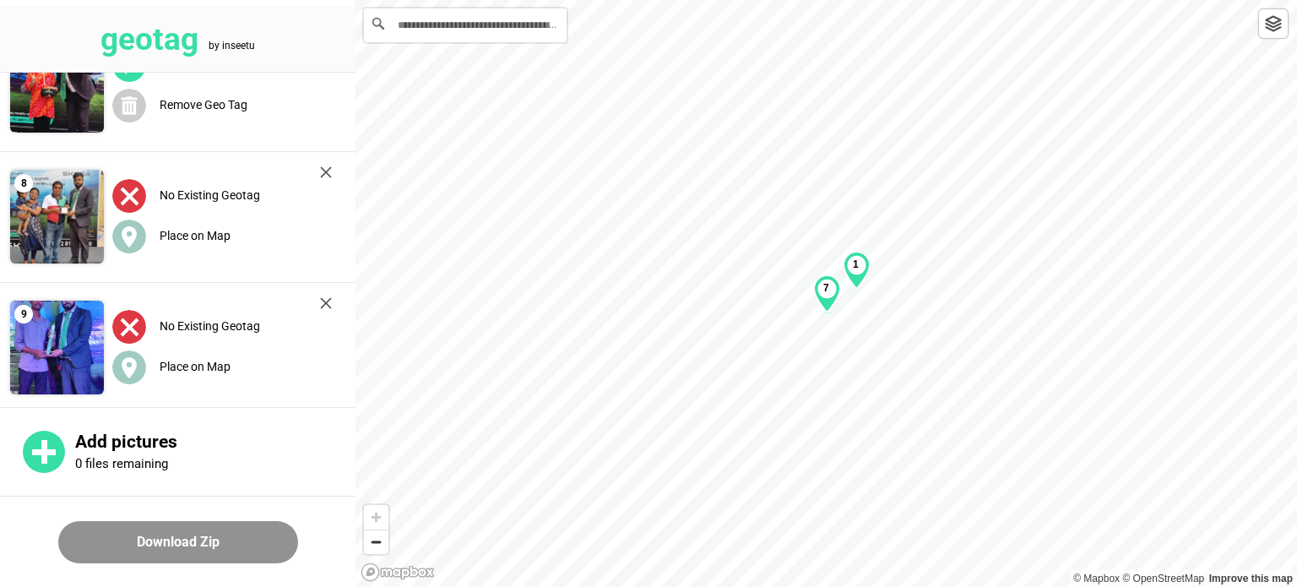
scroll to position [844, 0]
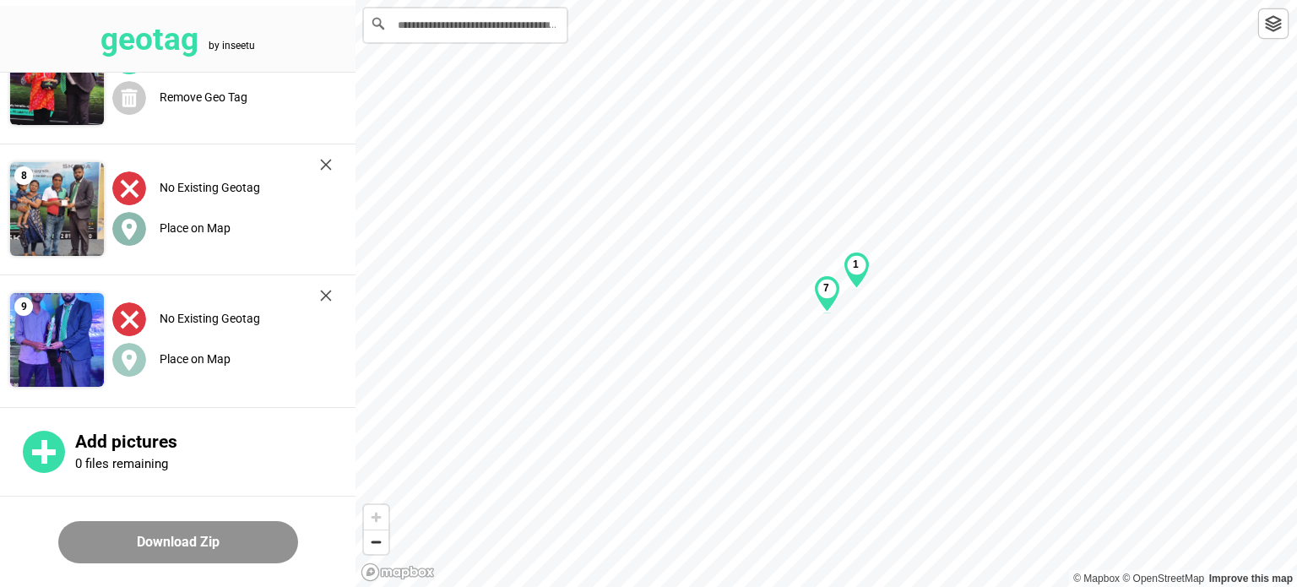
click at [138, 239] on circle at bounding box center [129, 229] width 34 height 34
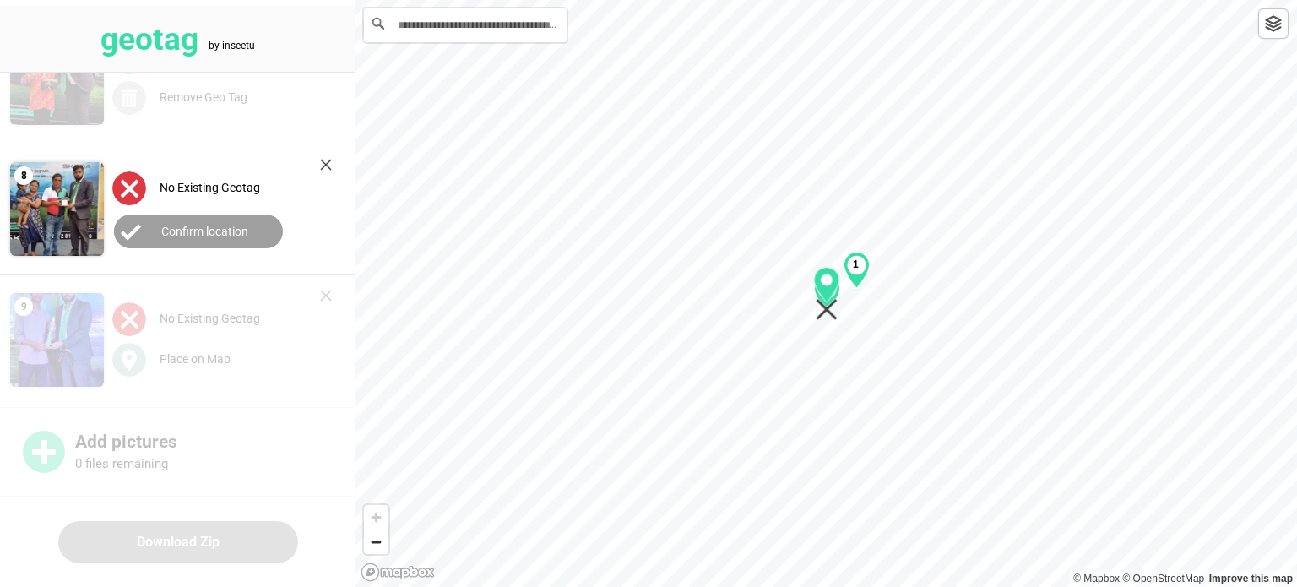
click at [138, 239] on circle at bounding box center [131, 231] width 34 height 34
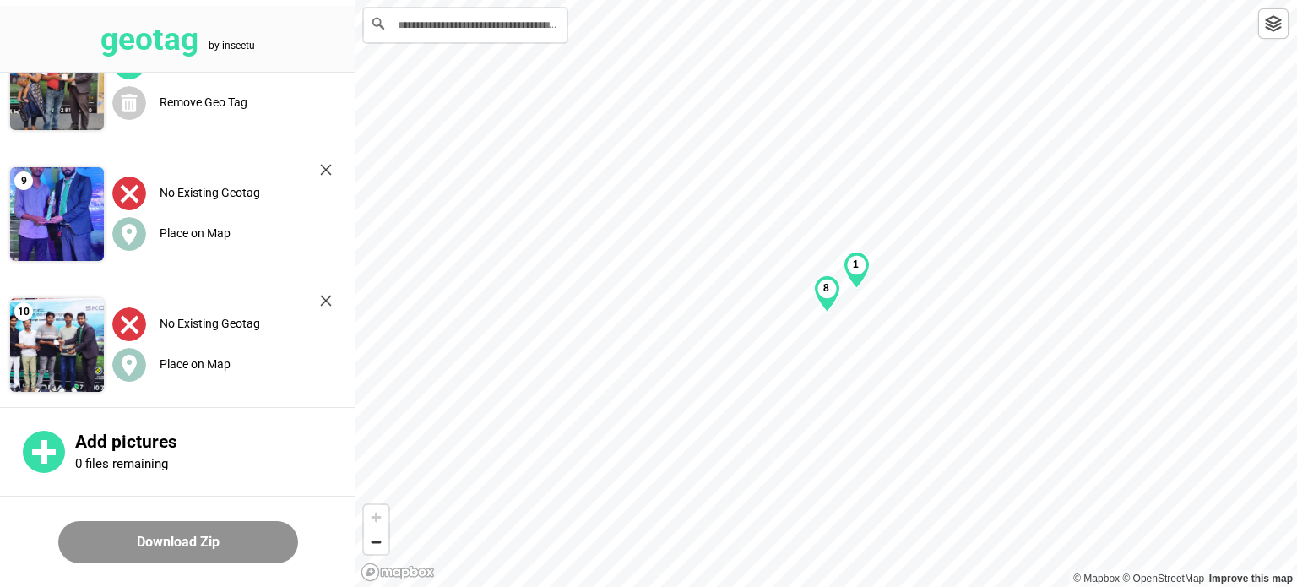
scroll to position [978, 0]
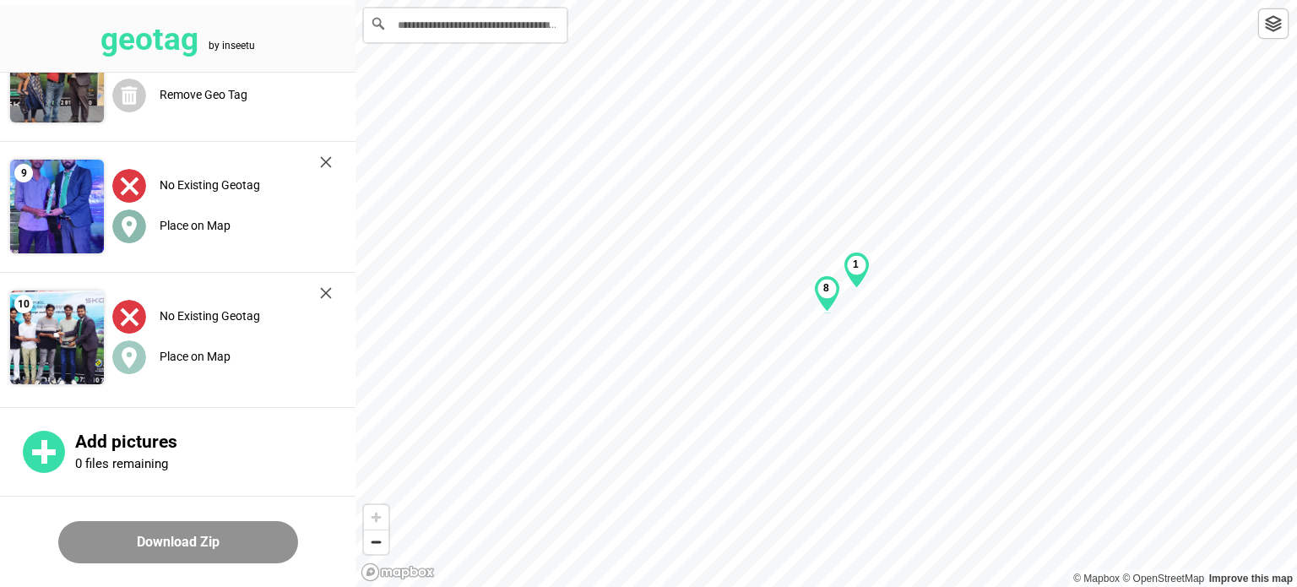
click at [142, 225] on circle at bounding box center [129, 226] width 34 height 34
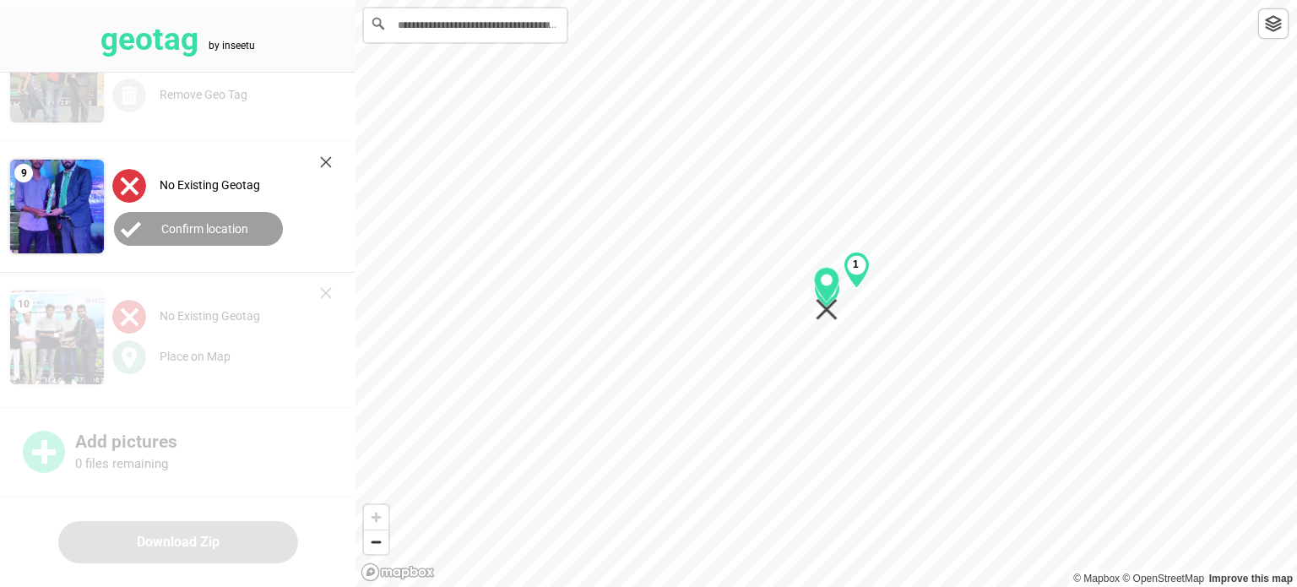
click at [142, 225] on circle at bounding box center [131, 229] width 34 height 34
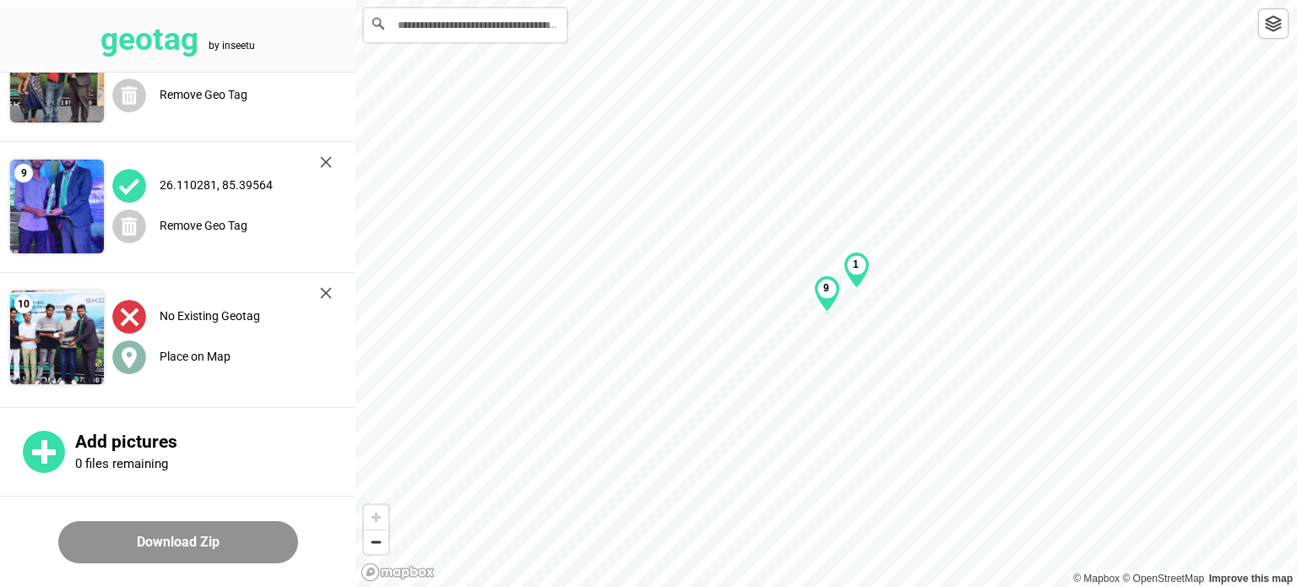
click at [142, 344] on div "Place on Map" at bounding box center [222, 356] width 220 height 35
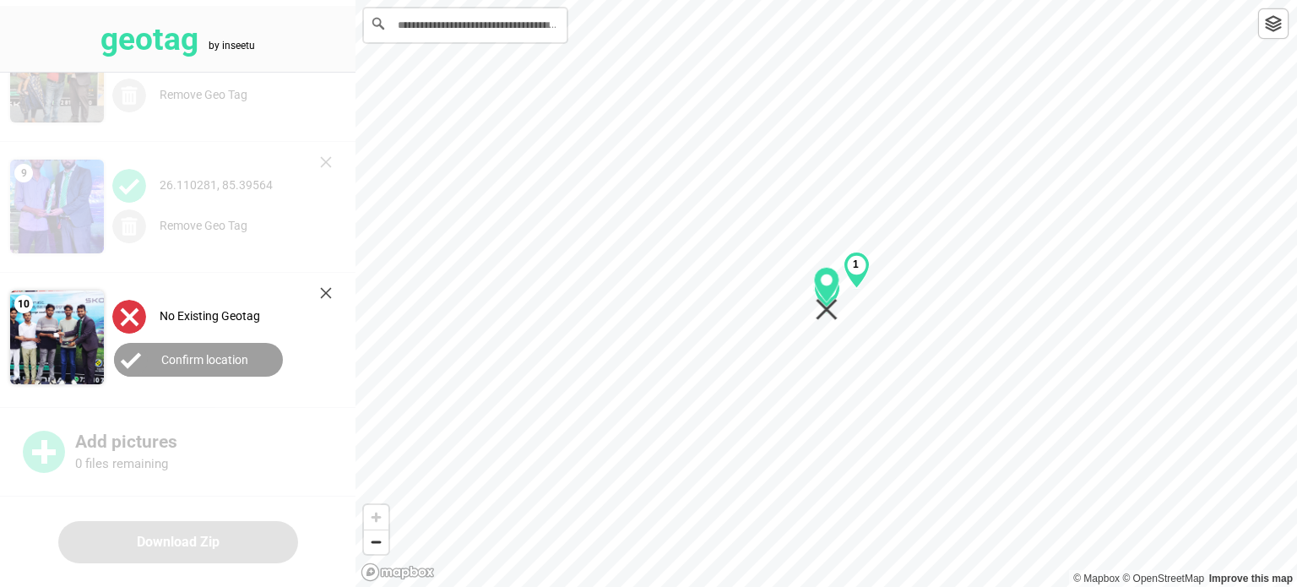
click at [142, 344] on button "Confirm location" at bounding box center [198, 360] width 169 height 34
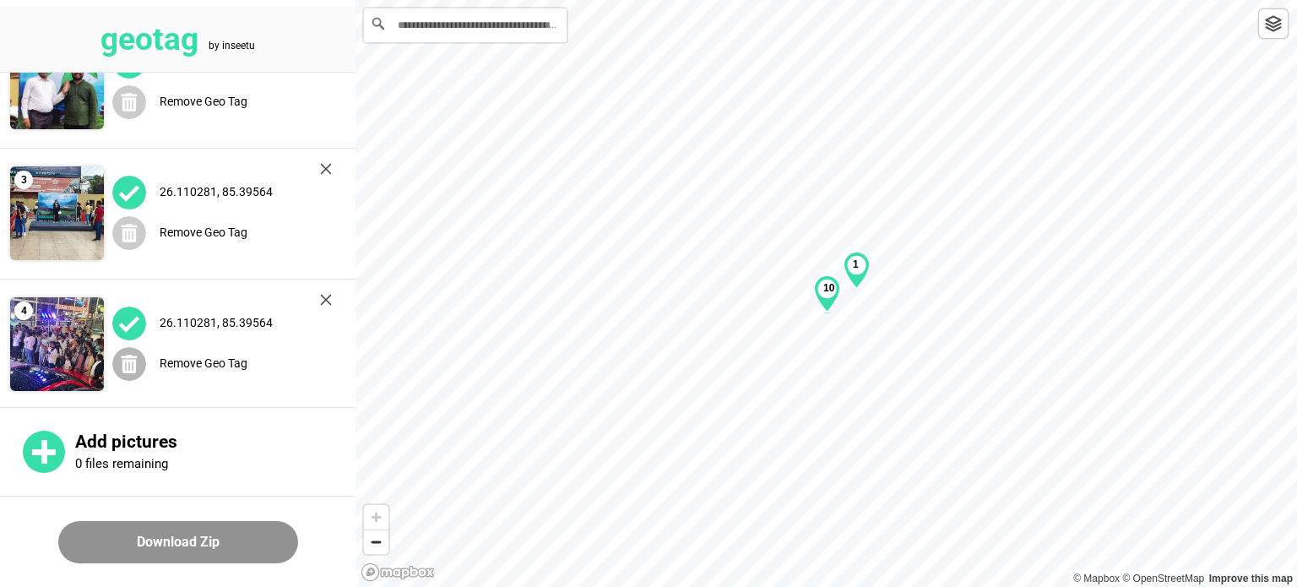
scroll to position [0, 0]
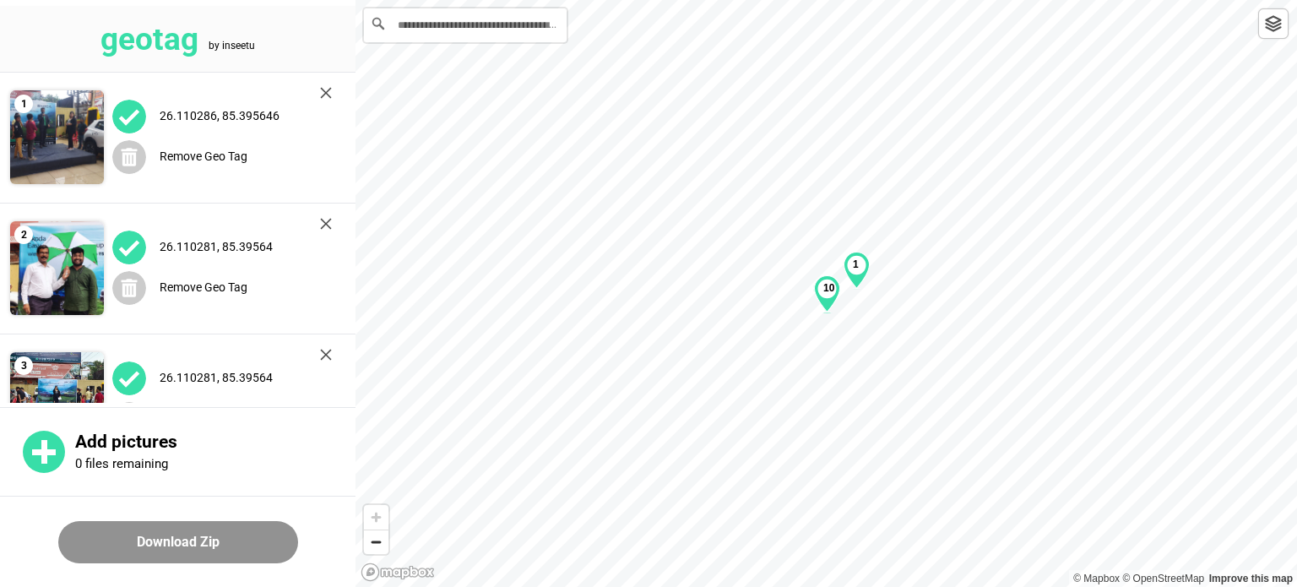
click at [127, 246] on img at bounding box center [129, 247] width 34 height 34
click at [263, 242] on label "26.110281, 85.39564" at bounding box center [216, 247] width 113 height 14
click at [130, 249] on img at bounding box center [129, 247] width 34 height 34
click at [62, 268] on img at bounding box center [57, 268] width 94 height 94
click at [837, 290] on div "10" at bounding box center [827, 293] width 26 height 37
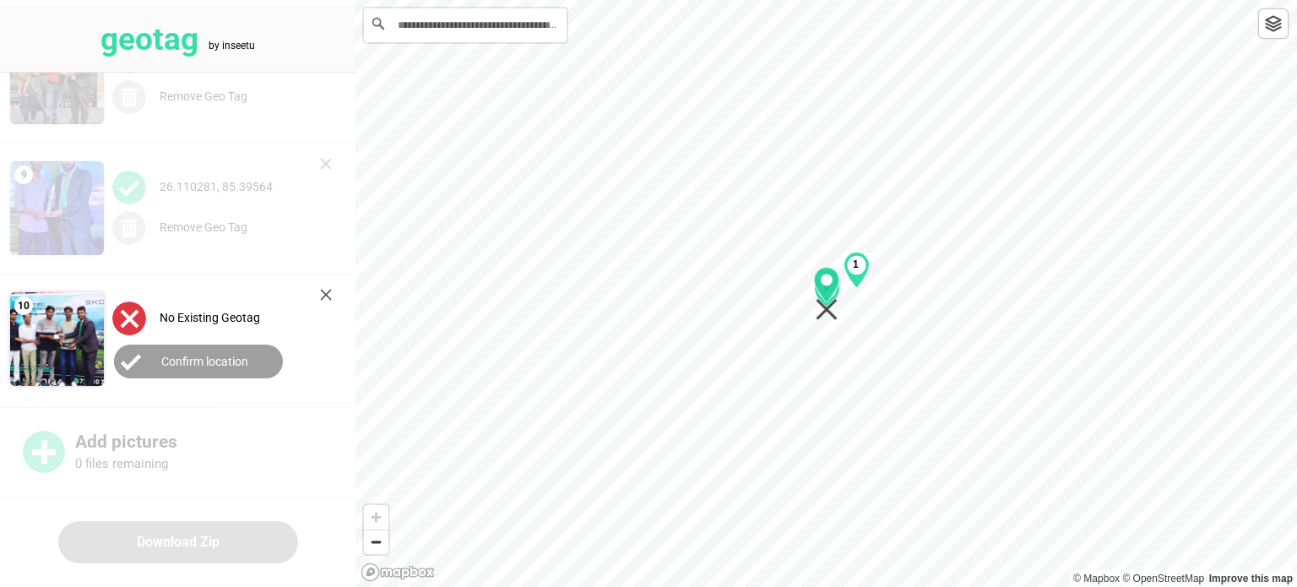
scroll to position [978, 0]
drag, startPoint x: 824, startPoint y: 290, endPoint x: 819, endPoint y: 241, distance: 48.4
click at [817, 240] on icon "Map marker" at bounding box center [819, 234] width 25 height 35
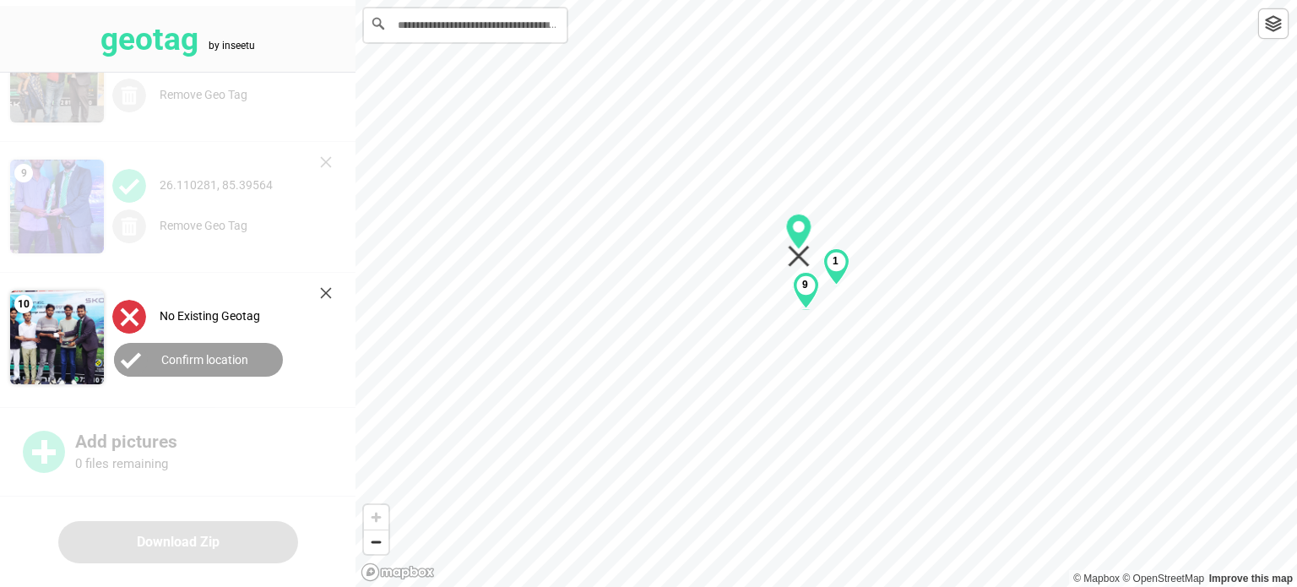
drag, startPoint x: 828, startPoint y: 293, endPoint x: 807, endPoint y: 290, distance: 21.4
click at [807, 290] on b "9" at bounding box center [805, 285] width 6 height 12
click at [801, 239] on icon "Map marker" at bounding box center [798, 231] width 25 height 35
click at [135, 356] on icon at bounding box center [131, 361] width 19 height 14
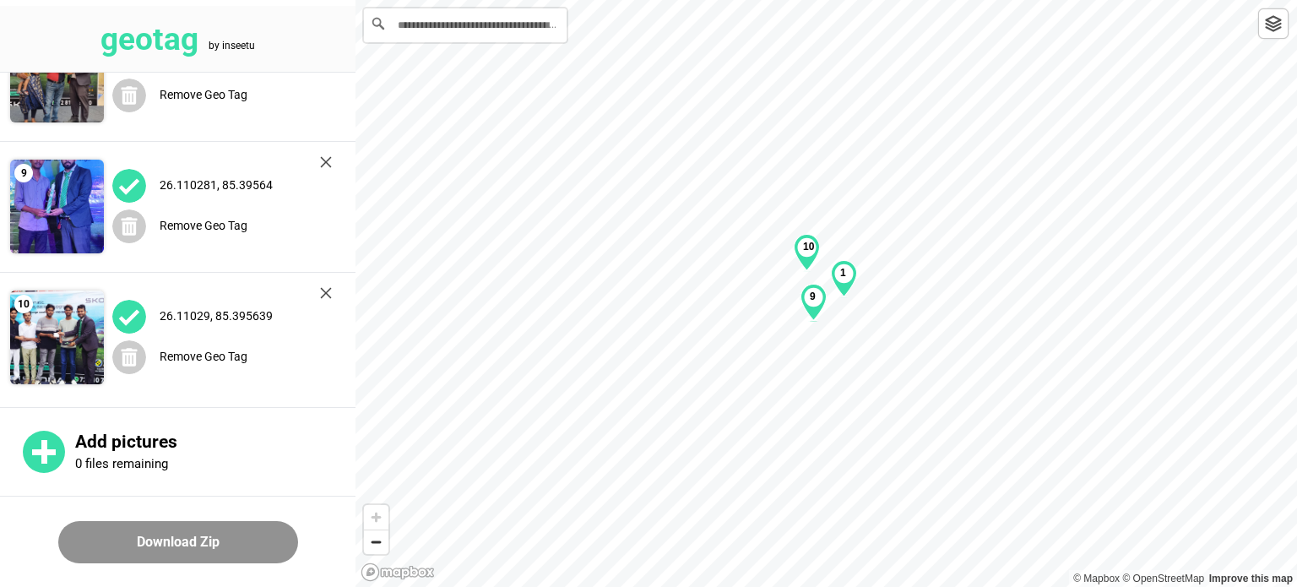
drag, startPoint x: 805, startPoint y: 286, endPoint x: 812, endPoint y: 298, distance: 14.1
click at [812, 298] on b "9" at bounding box center [813, 296] width 6 height 12
click at [805, 254] on div "10" at bounding box center [807, 252] width 26 height 37
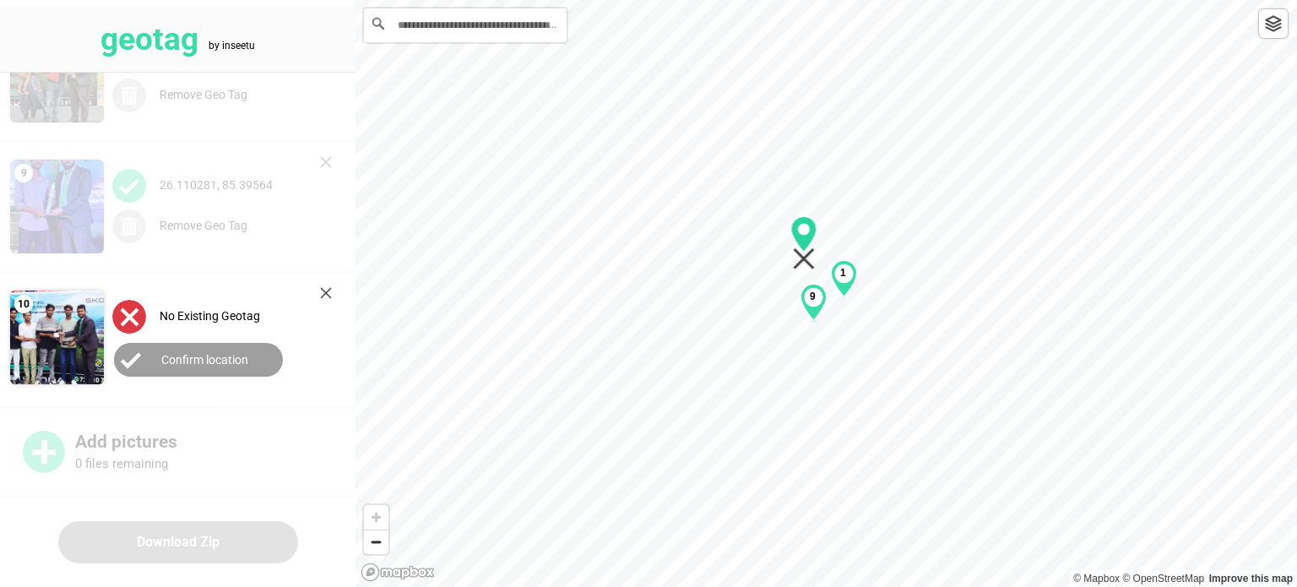
drag, startPoint x: 806, startPoint y: 248, endPoint x: 805, endPoint y: 239, distance: 9.4
click at [804, 239] on icon "Map marker" at bounding box center [803, 233] width 25 height 35
click at [804, 229] on circle "Map marker" at bounding box center [804, 230] width 12 height 12
click at [800, 241] on icon "Map marker" at bounding box center [803, 233] width 25 height 35
click at [179, 356] on label "Confirm location" at bounding box center [204, 360] width 87 height 14
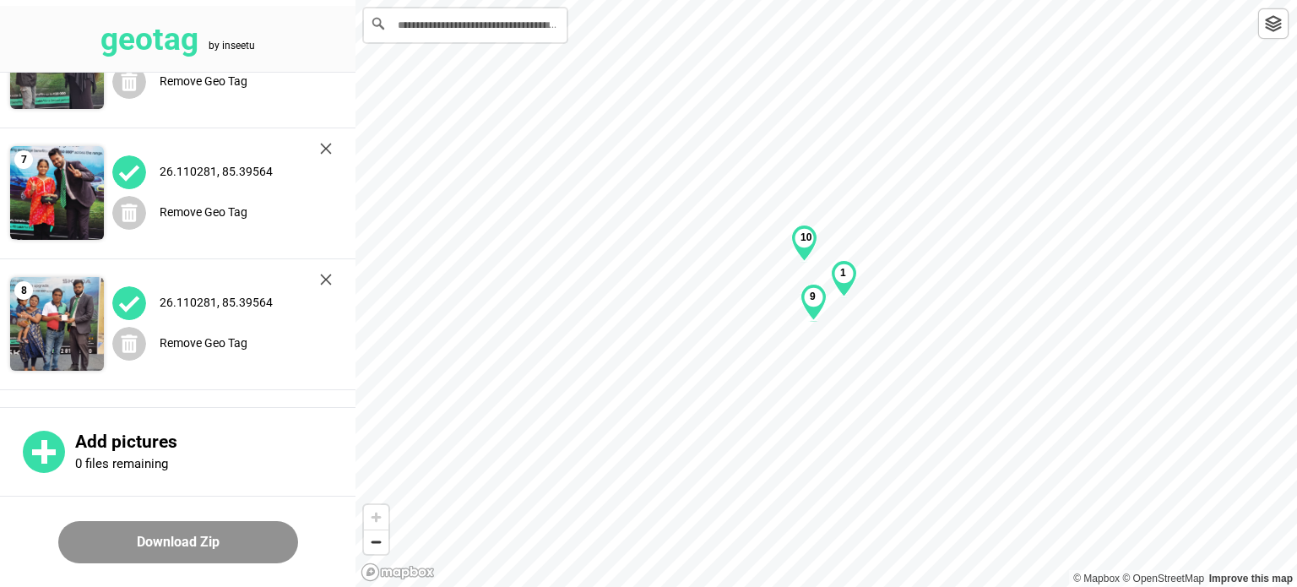
scroll to position [724, 0]
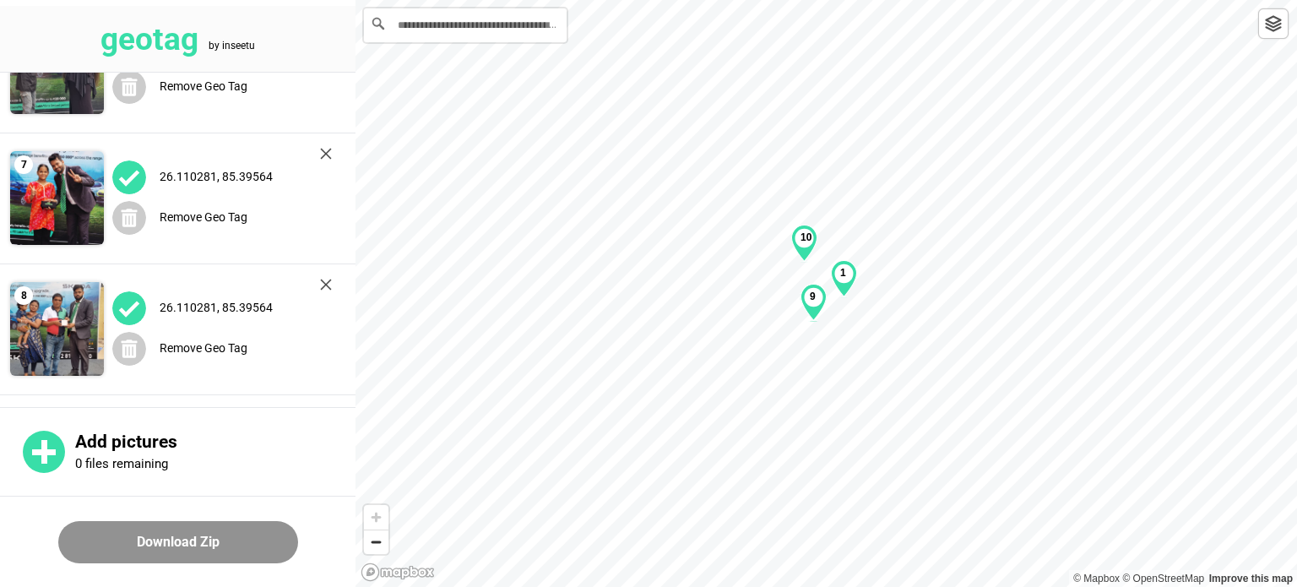
click at [49, 315] on img at bounding box center [57, 329] width 94 height 94
click at [800, 256] on div "10" at bounding box center [800, 249] width 26 height 37
click at [806, 303] on b "9" at bounding box center [808, 303] width 6 height 12
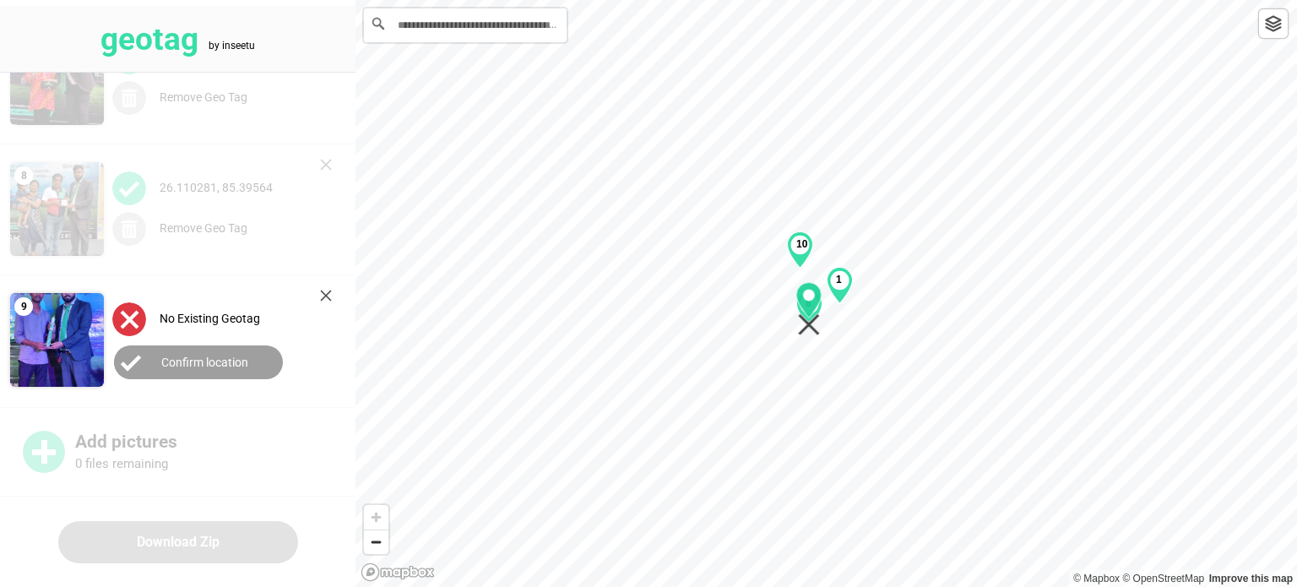
scroll to position [848, 0]
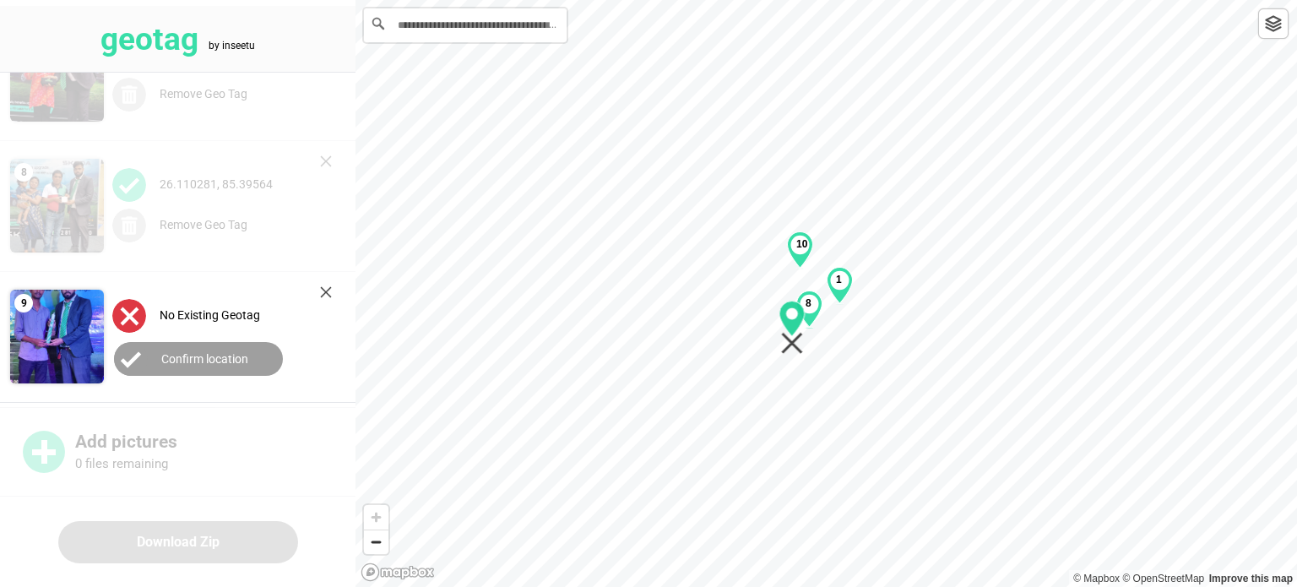
drag, startPoint x: 807, startPoint y: 300, endPoint x: 790, endPoint y: 317, distance: 24.5
click at [790, 318] on circle "Map marker" at bounding box center [792, 314] width 12 height 12
click at [161, 355] on label "Confirm location" at bounding box center [204, 359] width 87 height 14
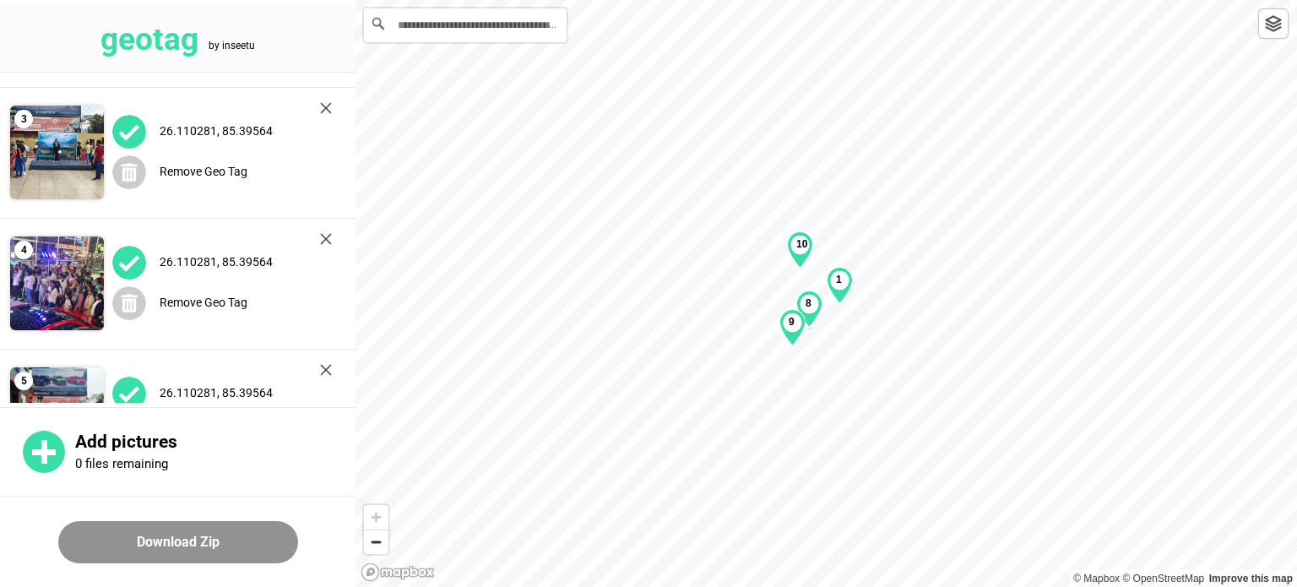
scroll to position [218, 0]
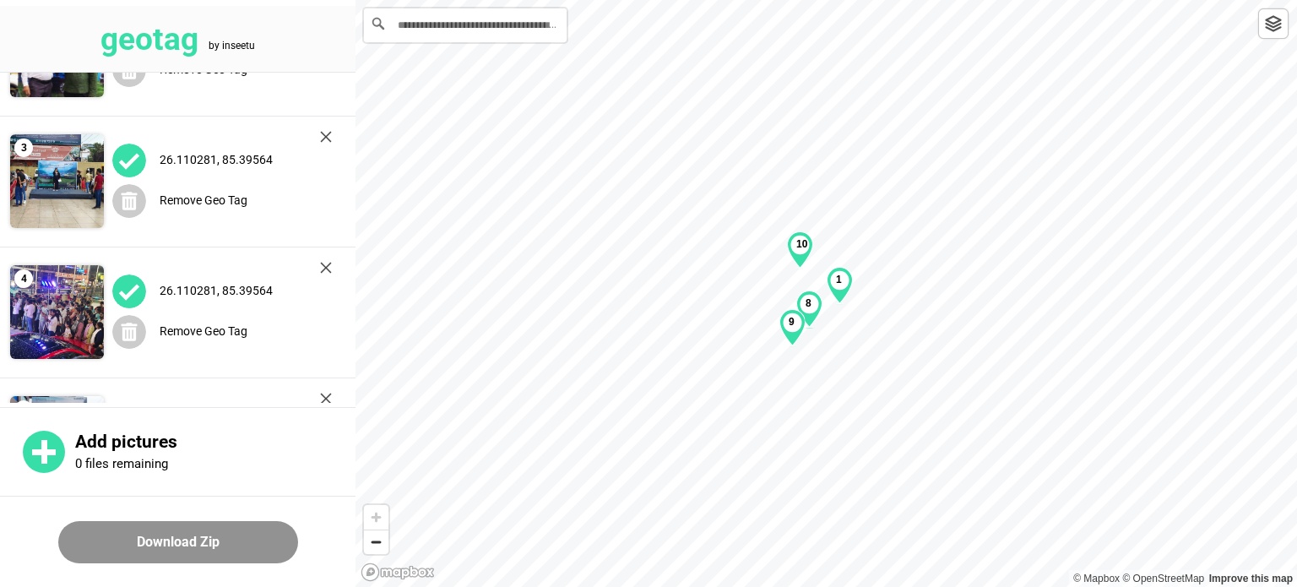
click at [62, 313] on img at bounding box center [57, 312] width 94 height 94
click at [57, 300] on img at bounding box center [57, 312] width 94 height 94
click at [39, 312] on img at bounding box center [57, 312] width 94 height 94
click at [808, 303] on b "8" at bounding box center [808, 303] width 6 height 12
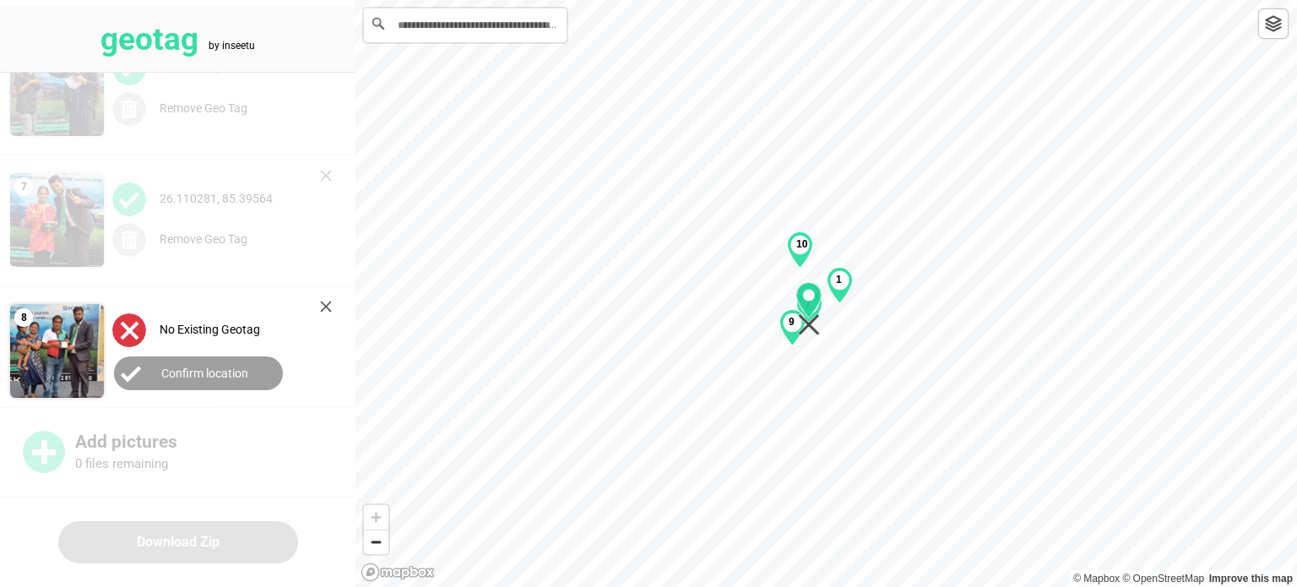
scroll to position [716, 0]
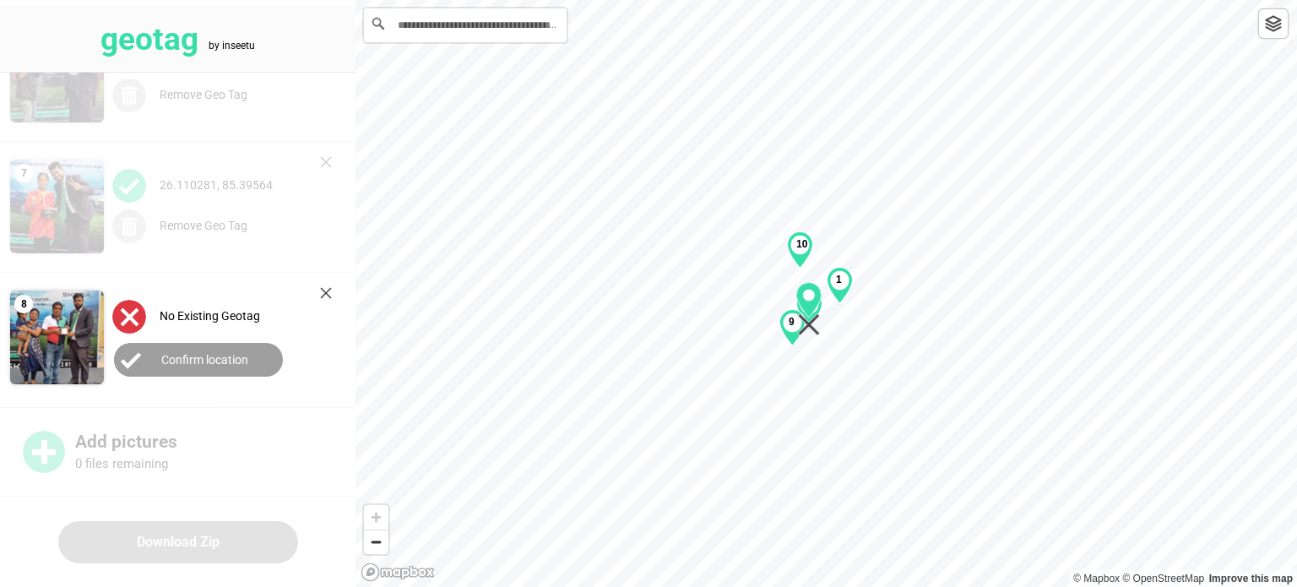
click at [157, 359] on button "Confirm location" at bounding box center [198, 360] width 169 height 34
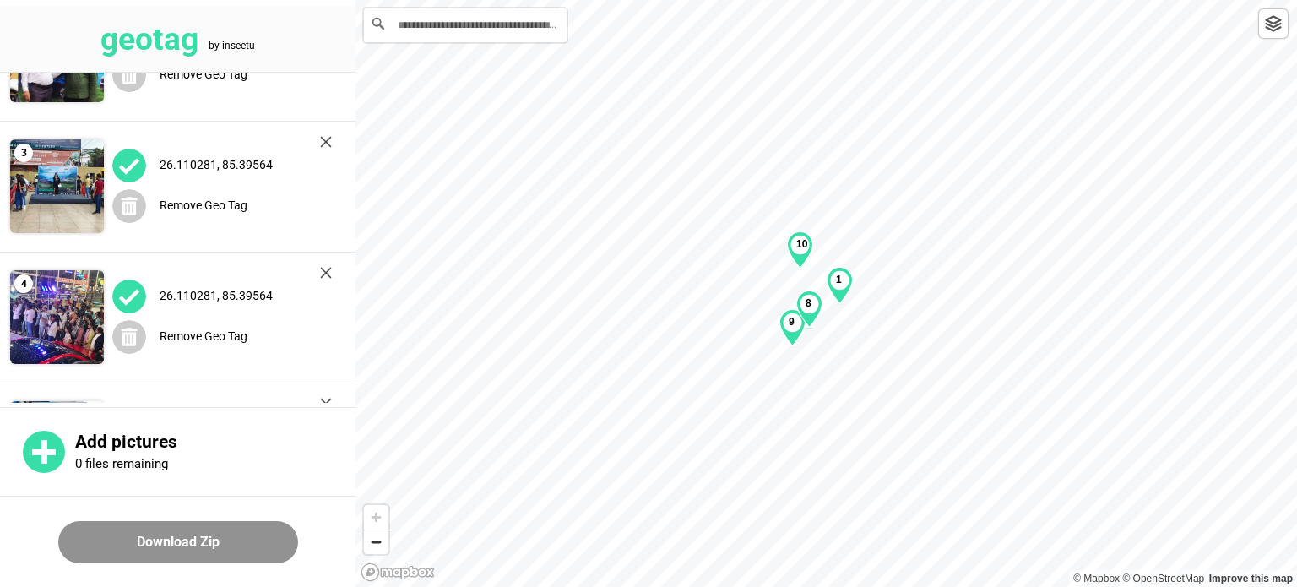
scroll to position [209, 0]
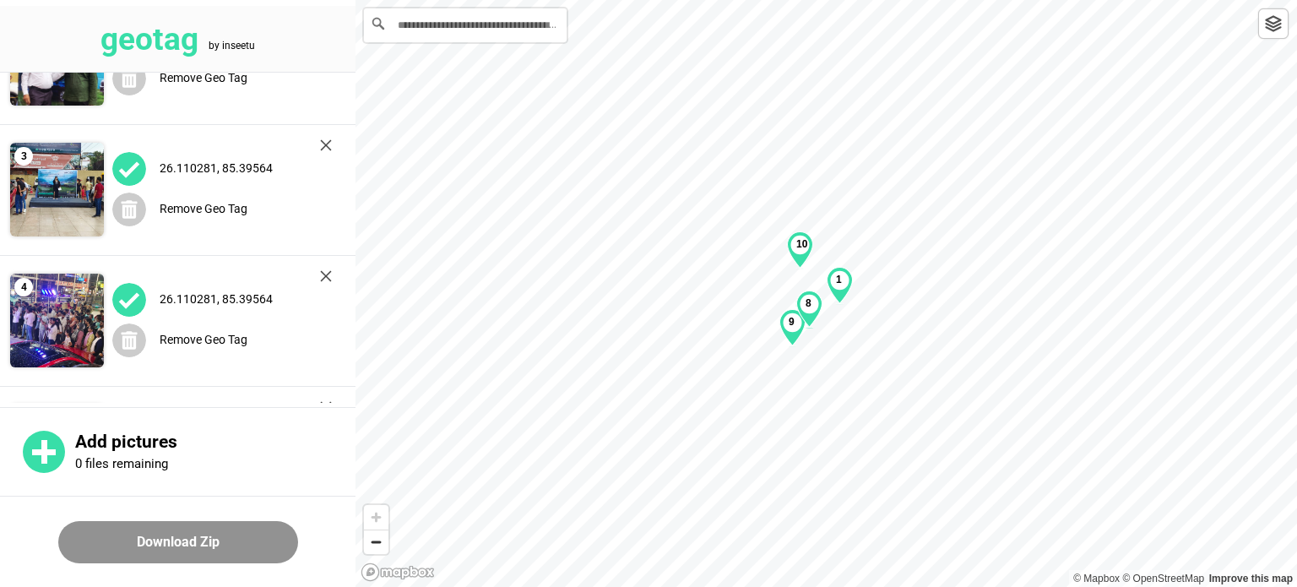
click at [56, 336] on img at bounding box center [57, 321] width 94 height 94
click at [24, 287] on span "4" at bounding box center [23, 287] width 19 height 19
click at [801, 246] on b "10" at bounding box center [801, 244] width 11 height 12
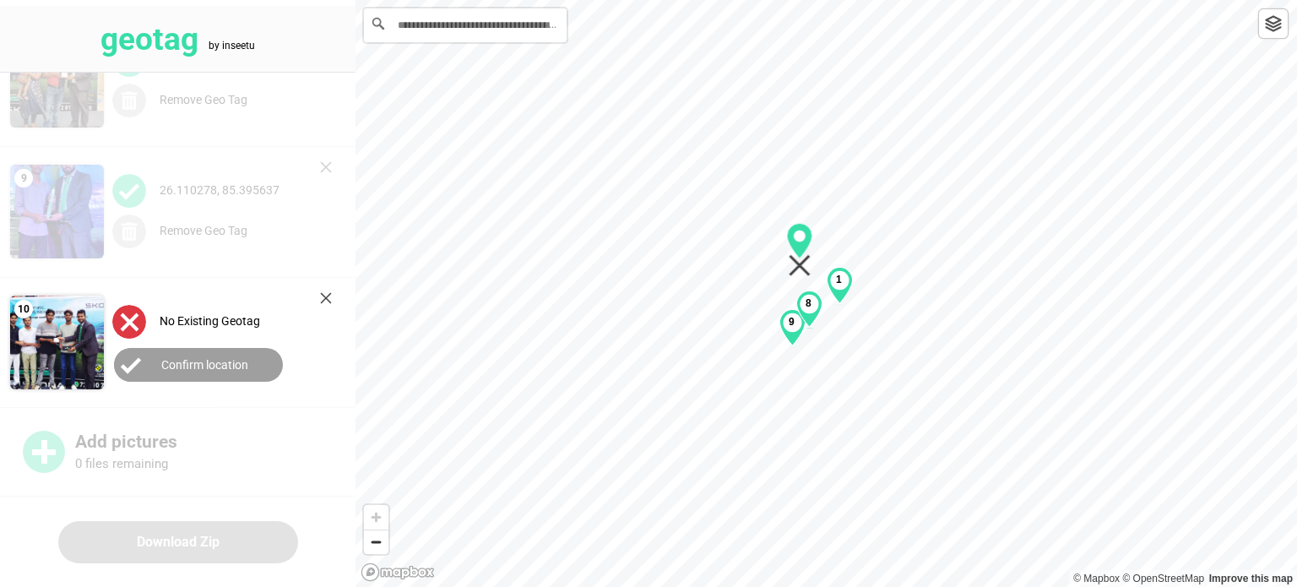
scroll to position [978, 0]
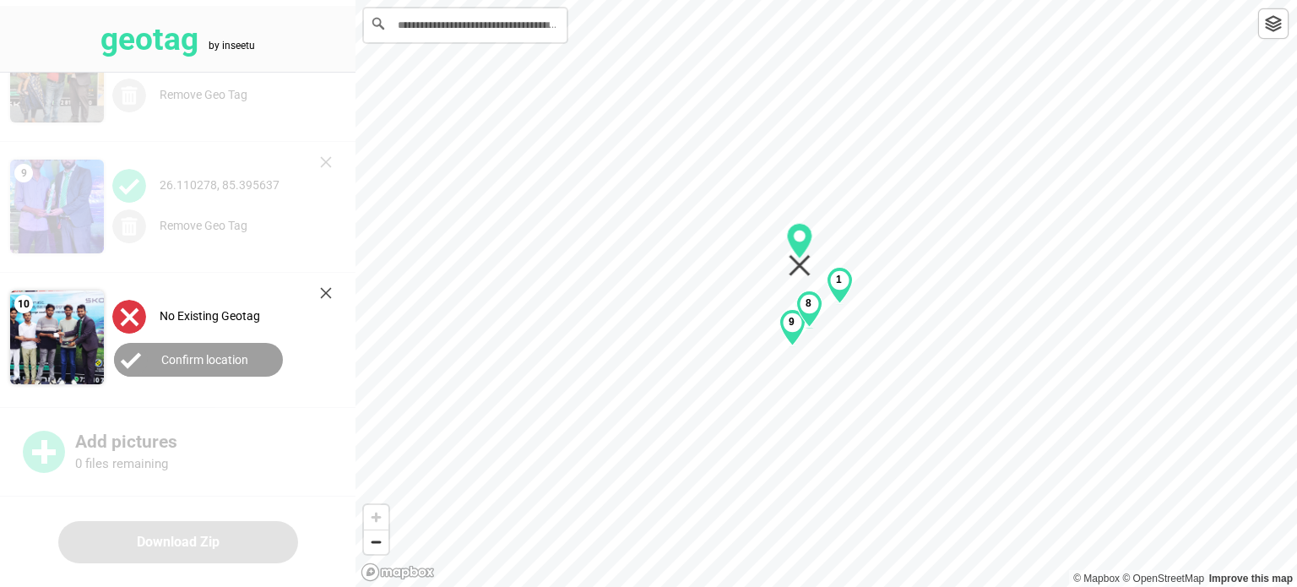
click at [810, 303] on b "8" at bounding box center [808, 303] width 6 height 12
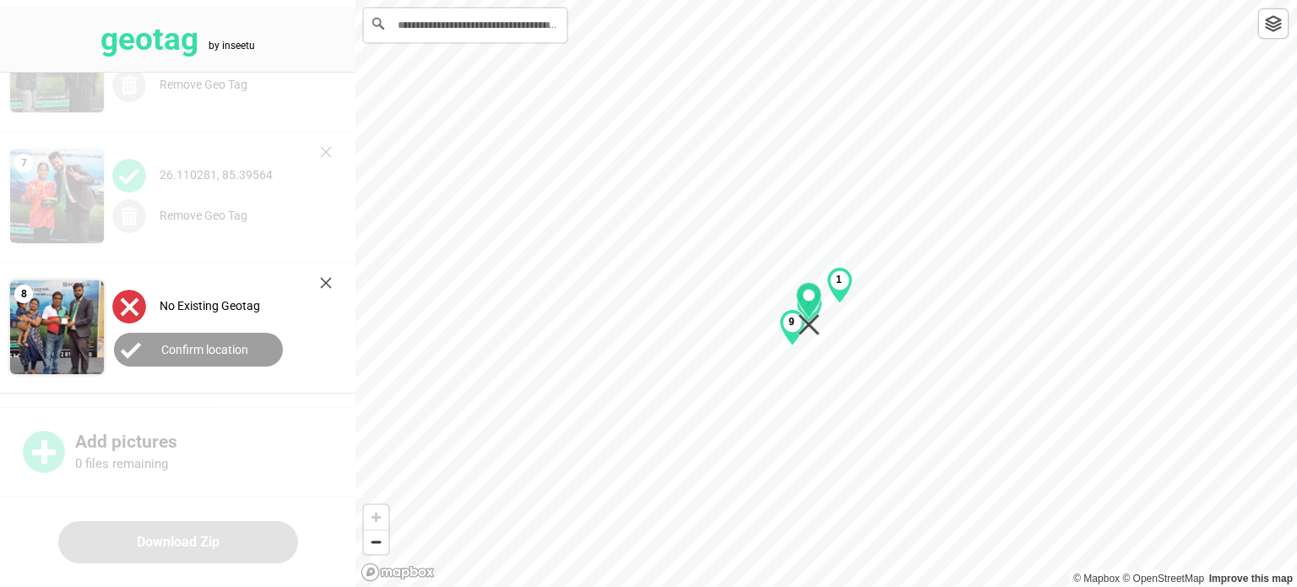
scroll to position [716, 0]
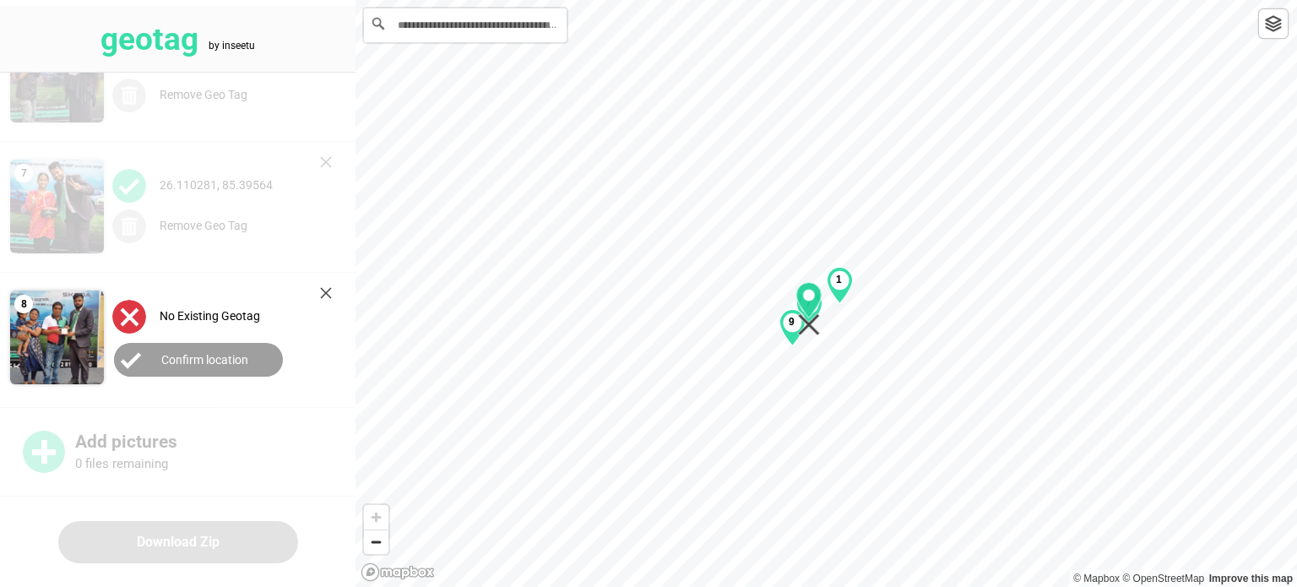
click at [796, 327] on icon "Map marker" at bounding box center [809, 309] width 26 height 54
click at [840, 284] on b "1" at bounding box center [839, 280] width 6 height 12
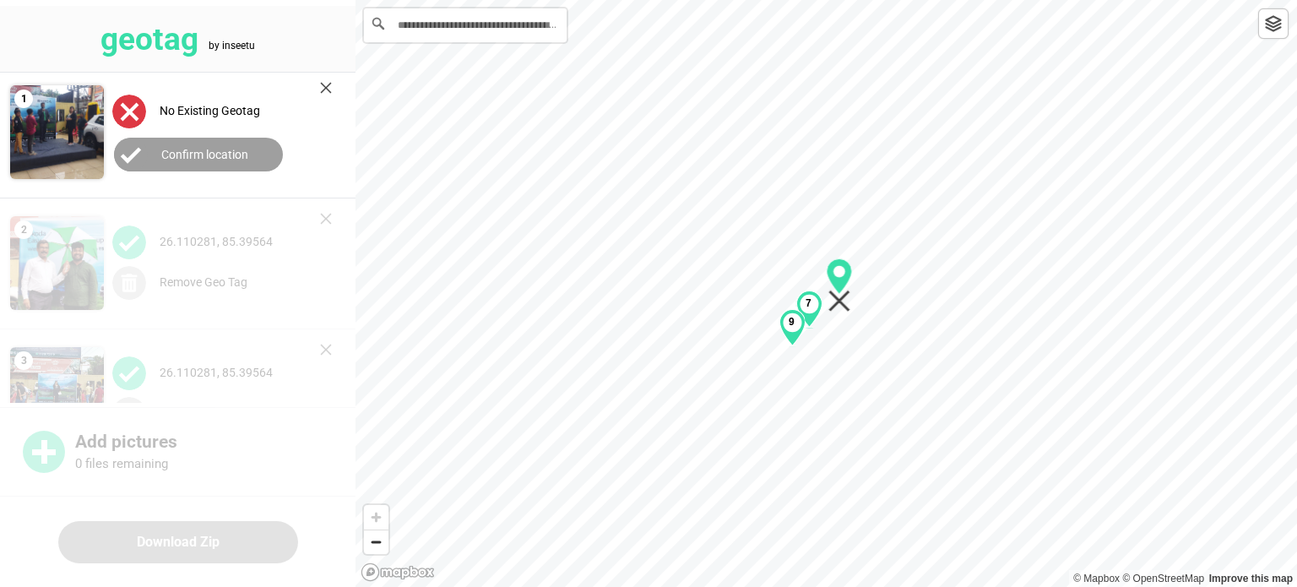
scroll to position [0, 0]
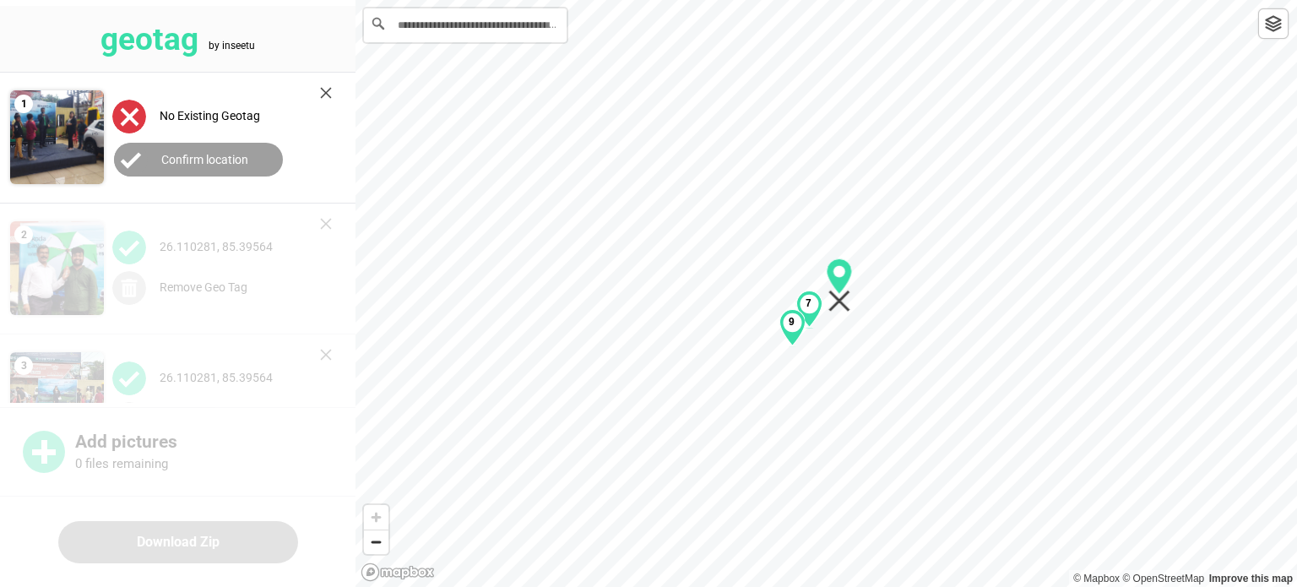
click at [786, 323] on div "9" at bounding box center [792, 327] width 26 height 37
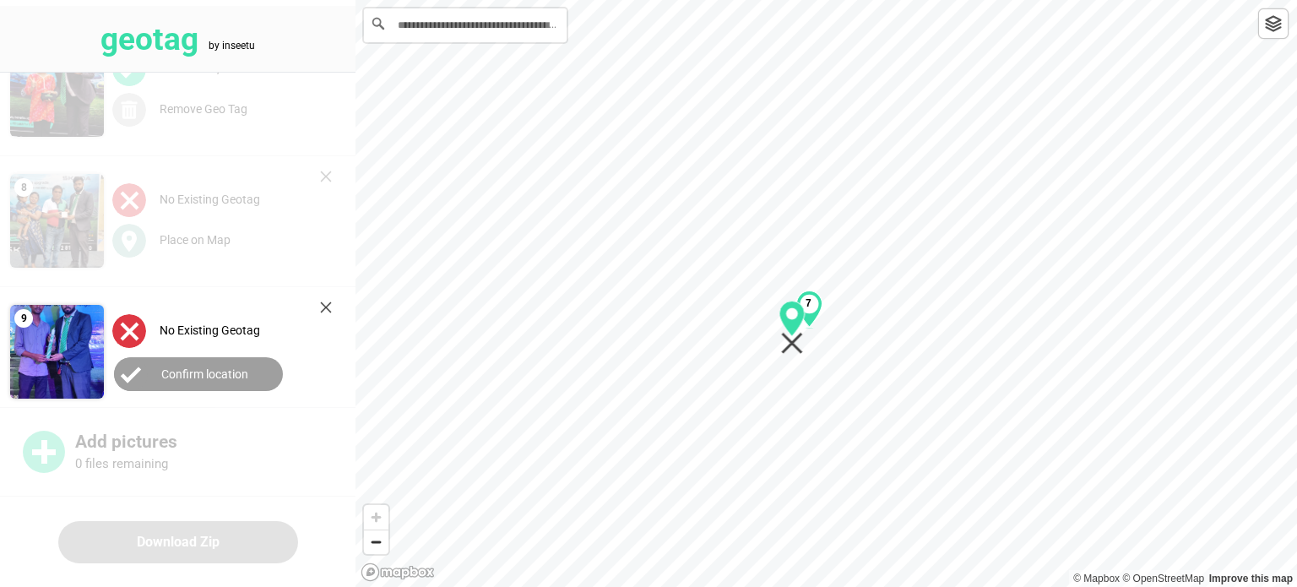
scroll to position [848, 0]
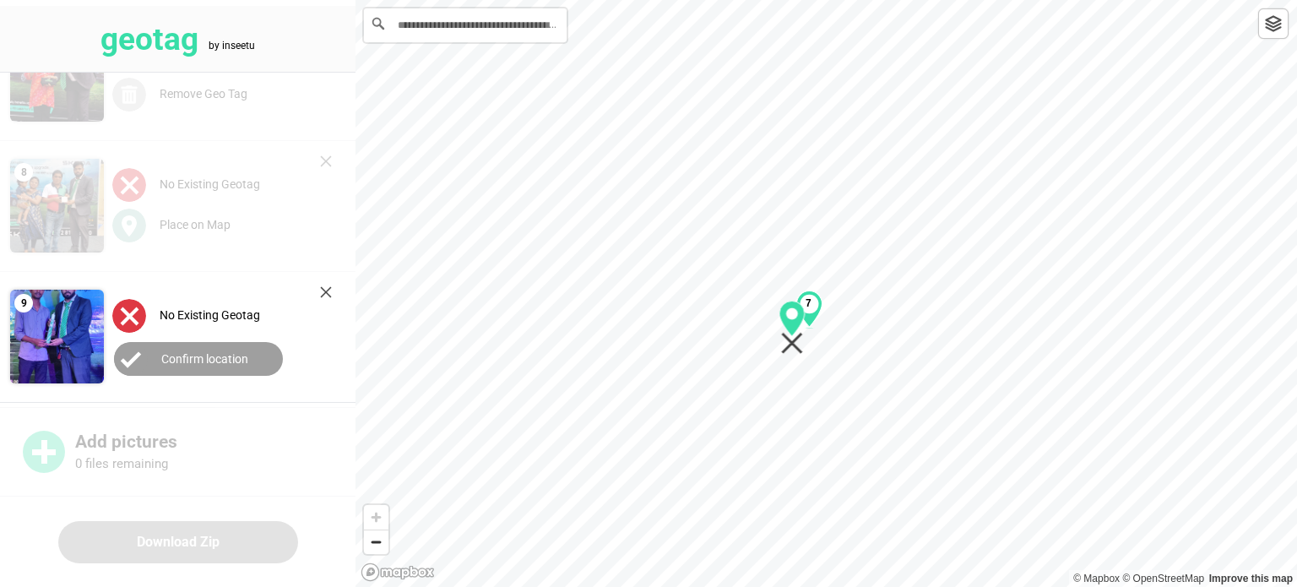
click at [144, 359] on circle at bounding box center [131, 359] width 34 height 34
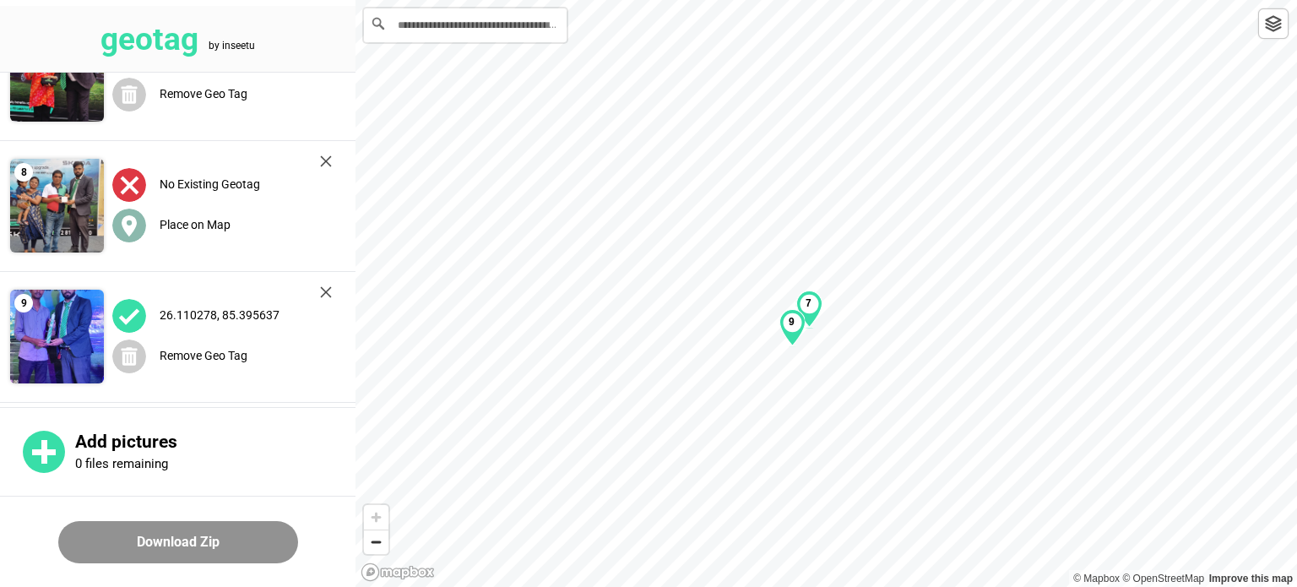
click at [191, 224] on label "Place on Map" at bounding box center [195, 225] width 71 height 14
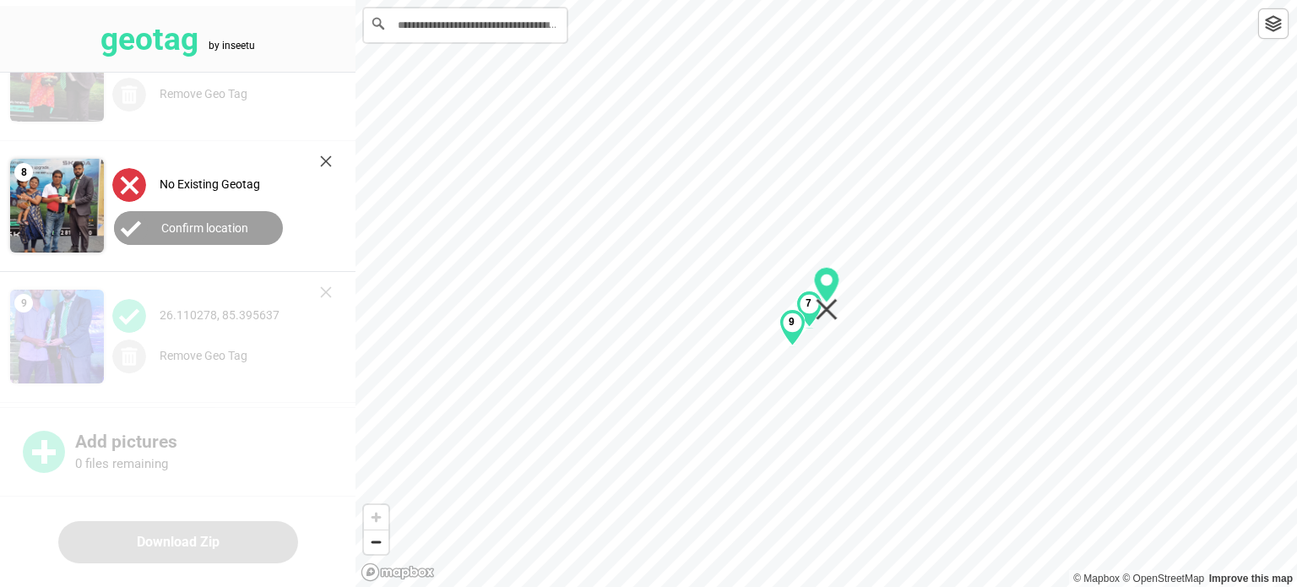
click at [134, 224] on circle at bounding box center [131, 228] width 34 height 34
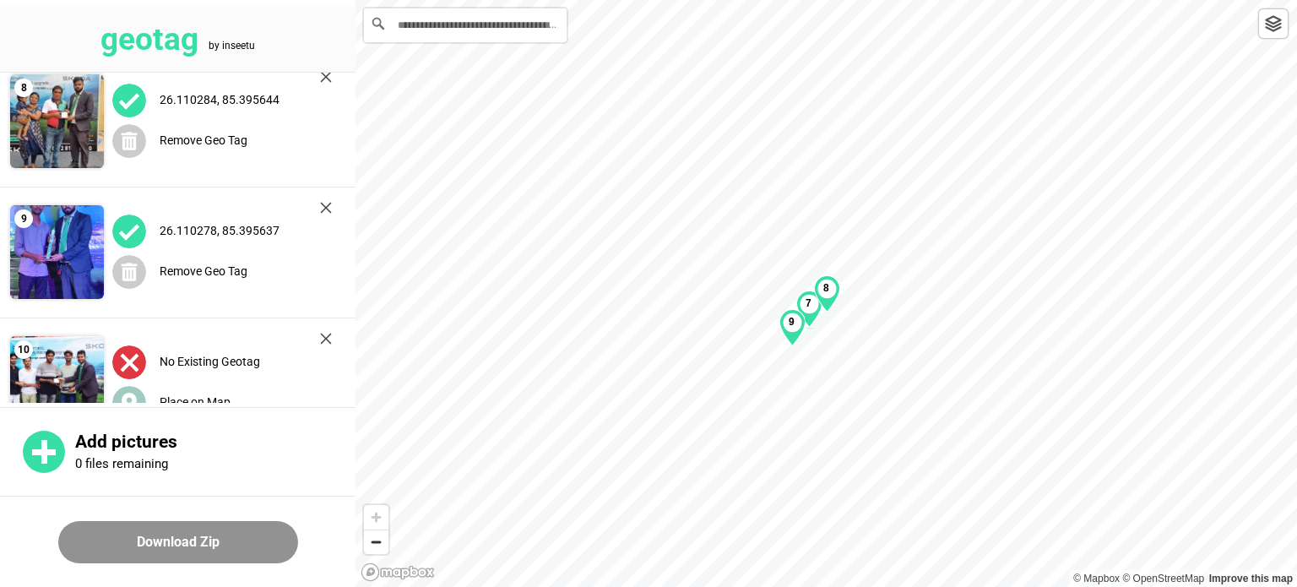
scroll to position [978, 0]
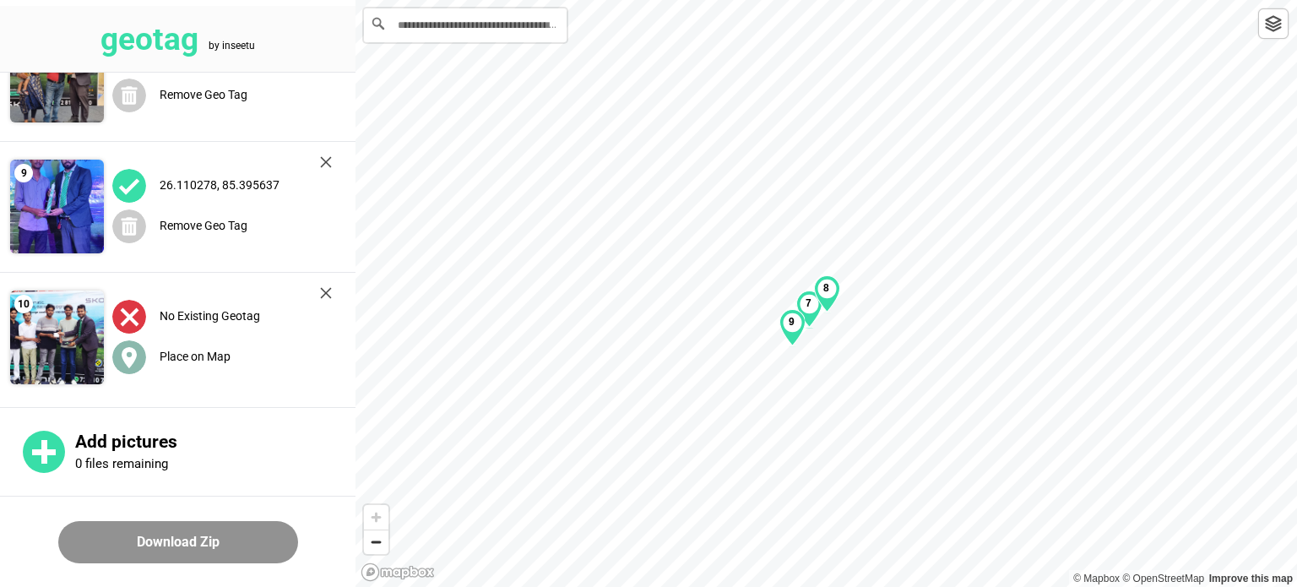
click at [209, 355] on label "Place on Map" at bounding box center [195, 357] width 71 height 14
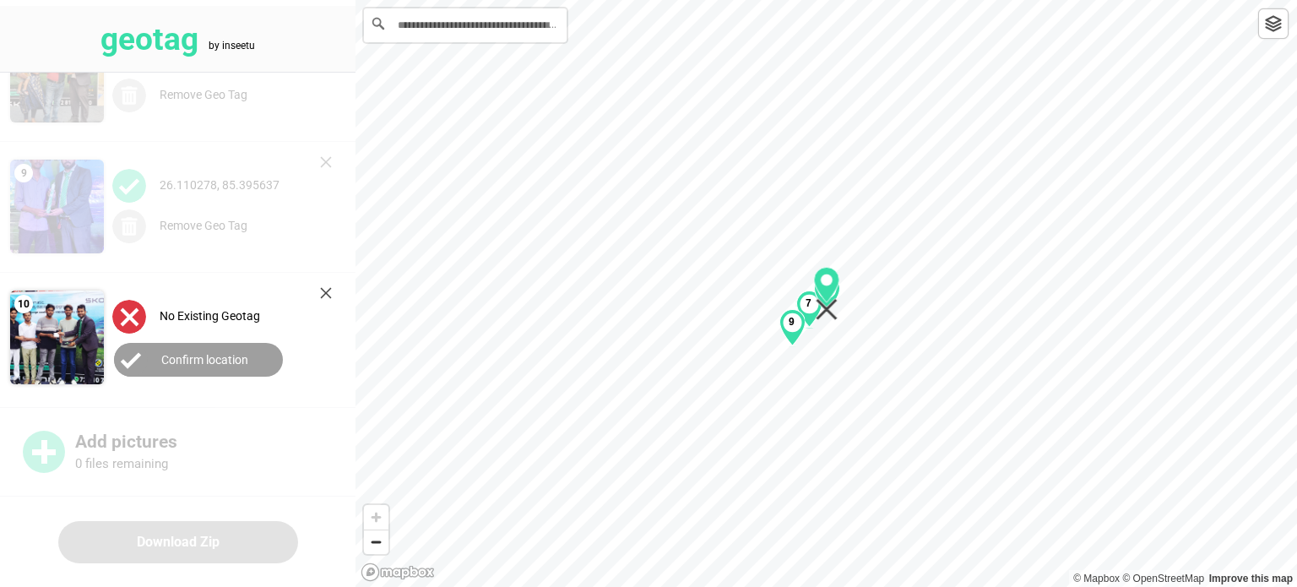
click at [209, 362] on label "Confirm location" at bounding box center [204, 360] width 87 height 14
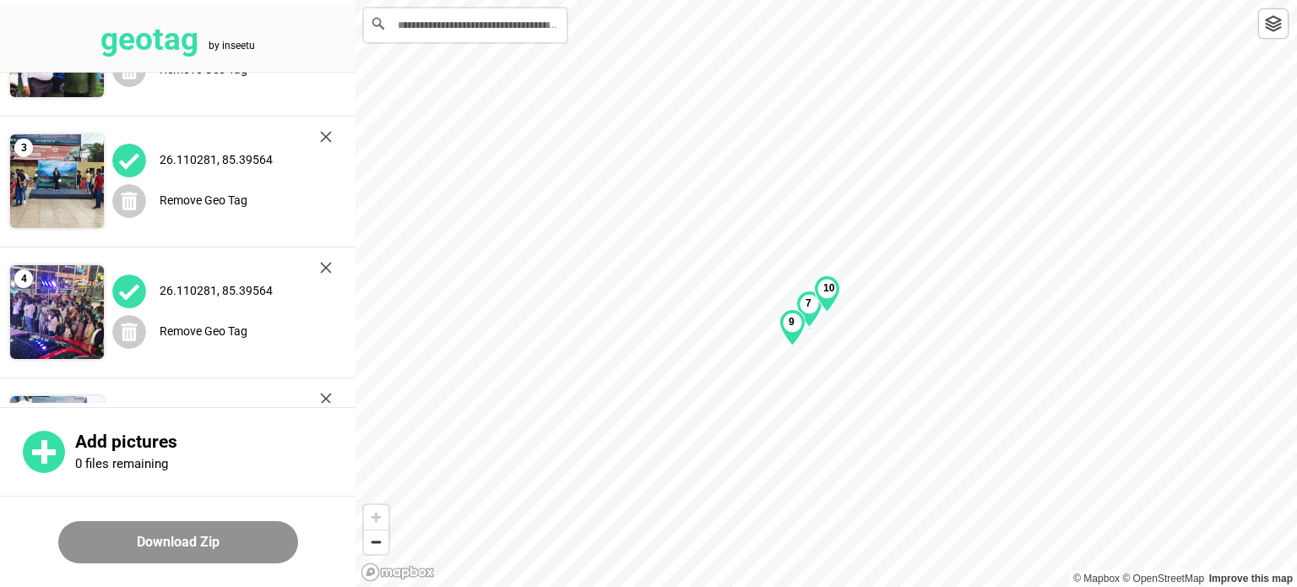
scroll to position [0, 0]
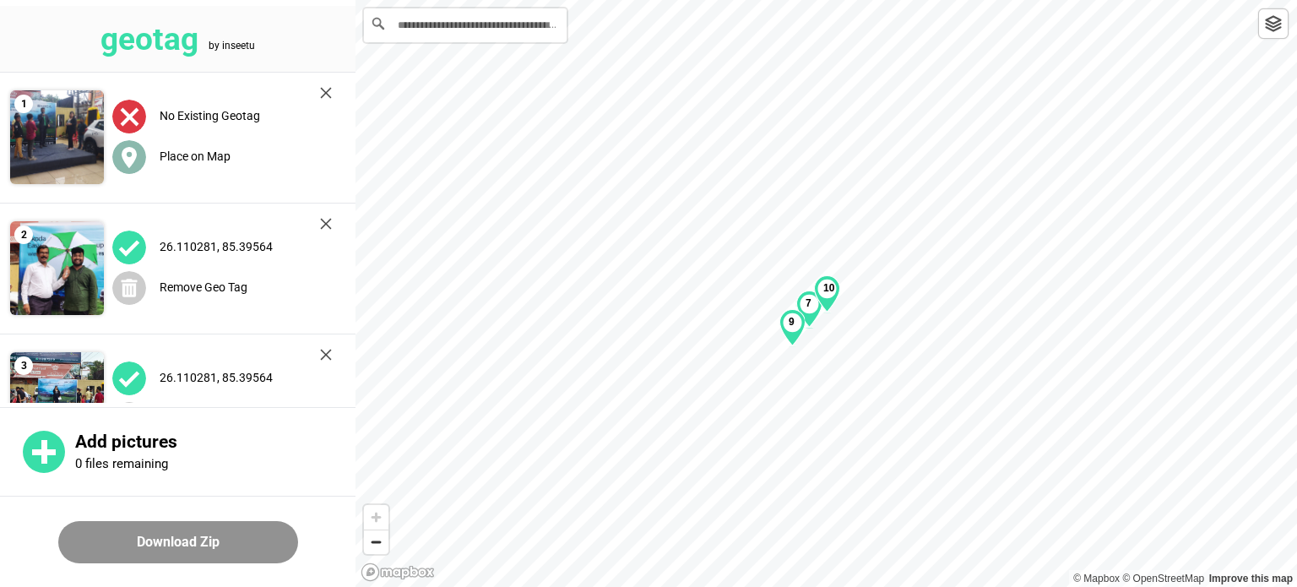
click at [215, 158] on label "Place on Map" at bounding box center [195, 156] width 71 height 14
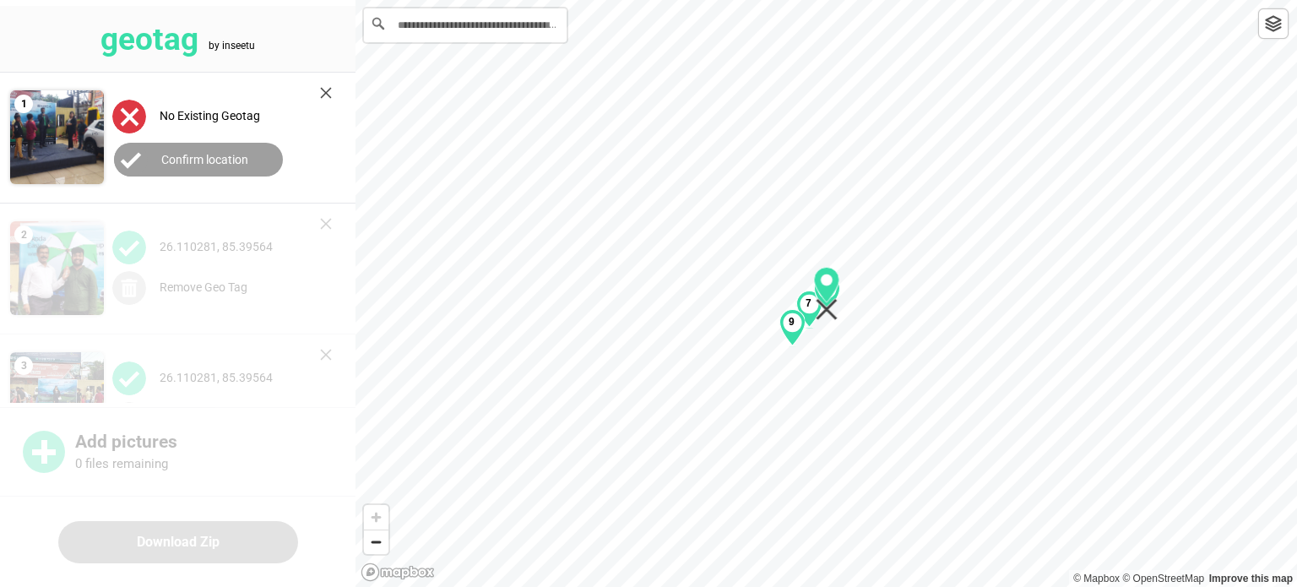
click at [216, 156] on label "Confirm location" at bounding box center [204, 160] width 87 height 14
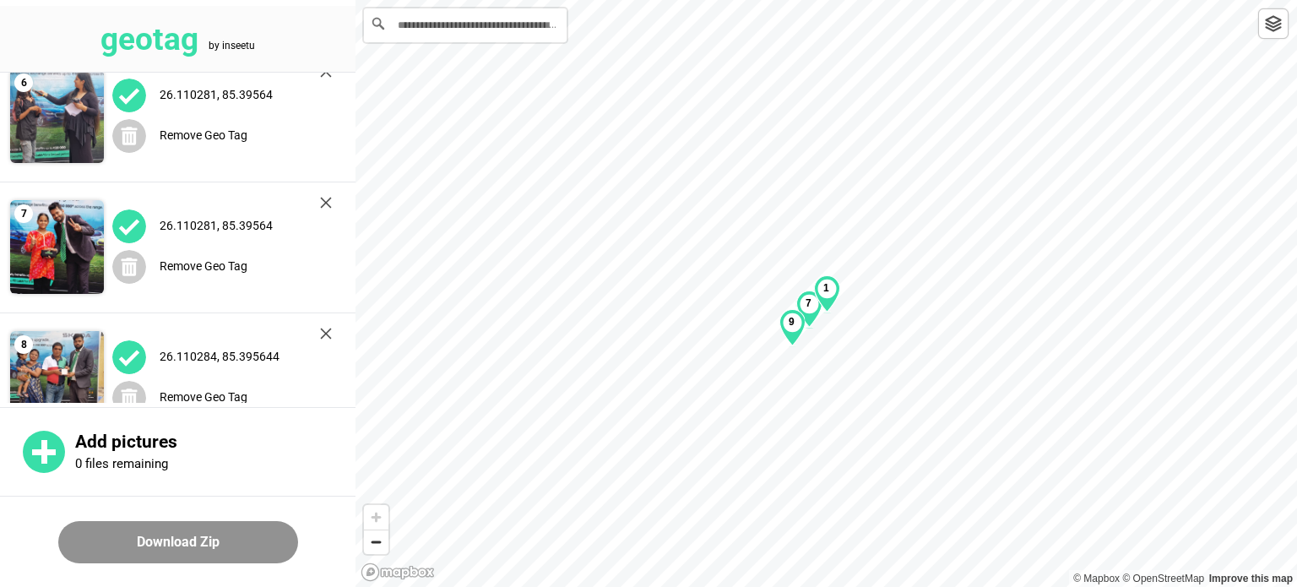
scroll to position [978, 0]
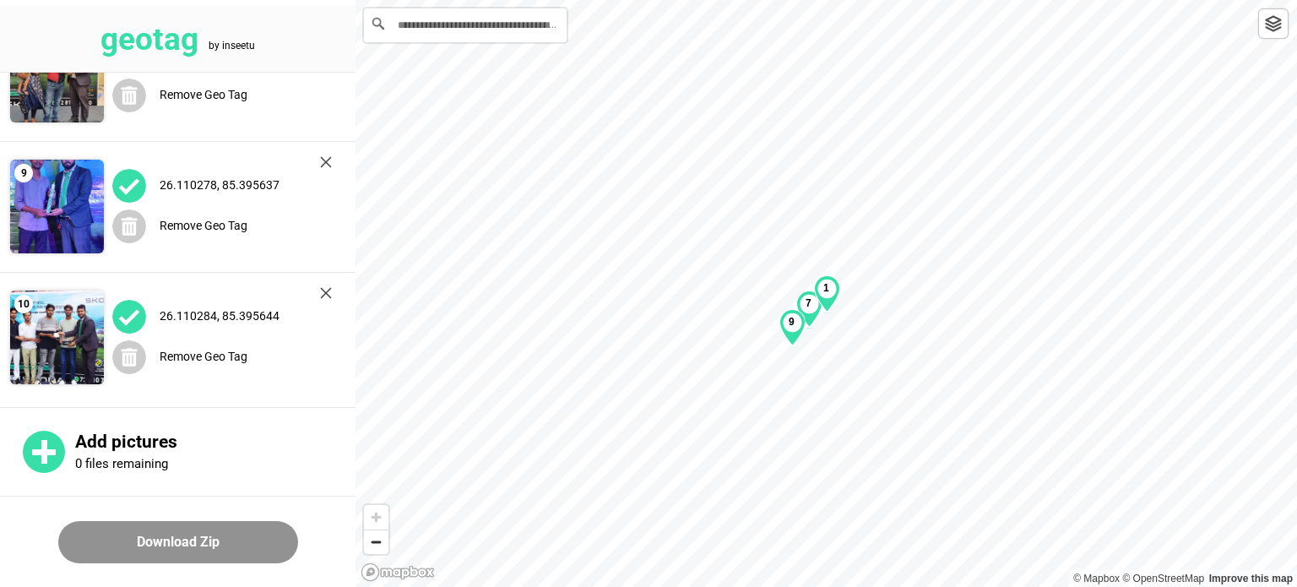
click at [186, 534] on button "Download Zip" at bounding box center [178, 542] width 240 height 42
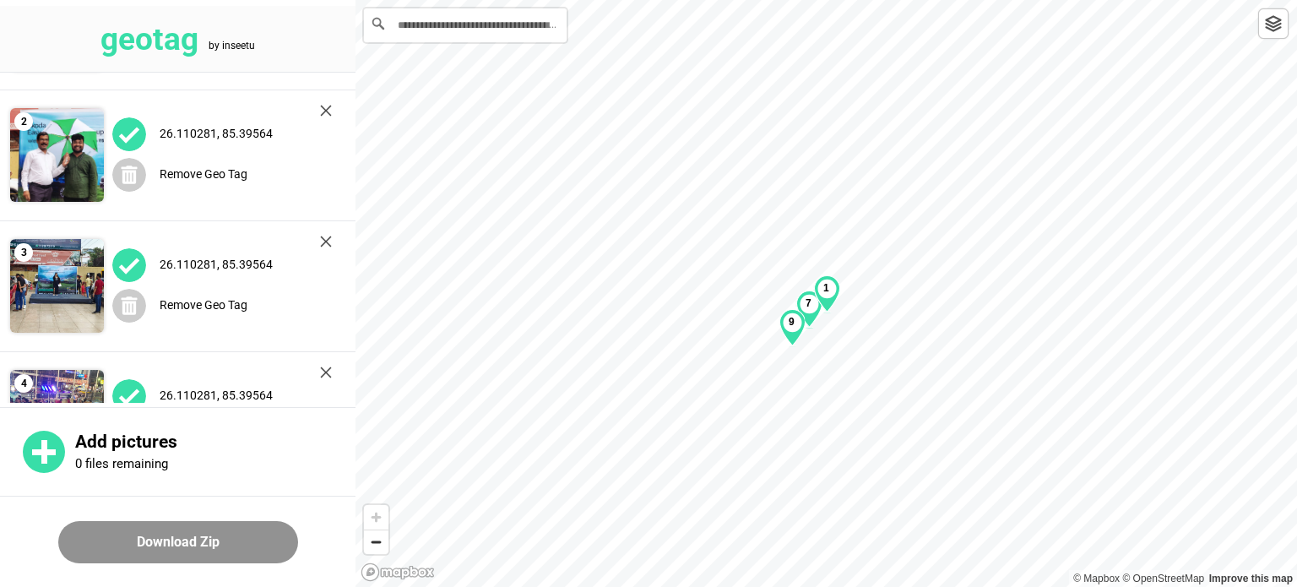
scroll to position [0, 0]
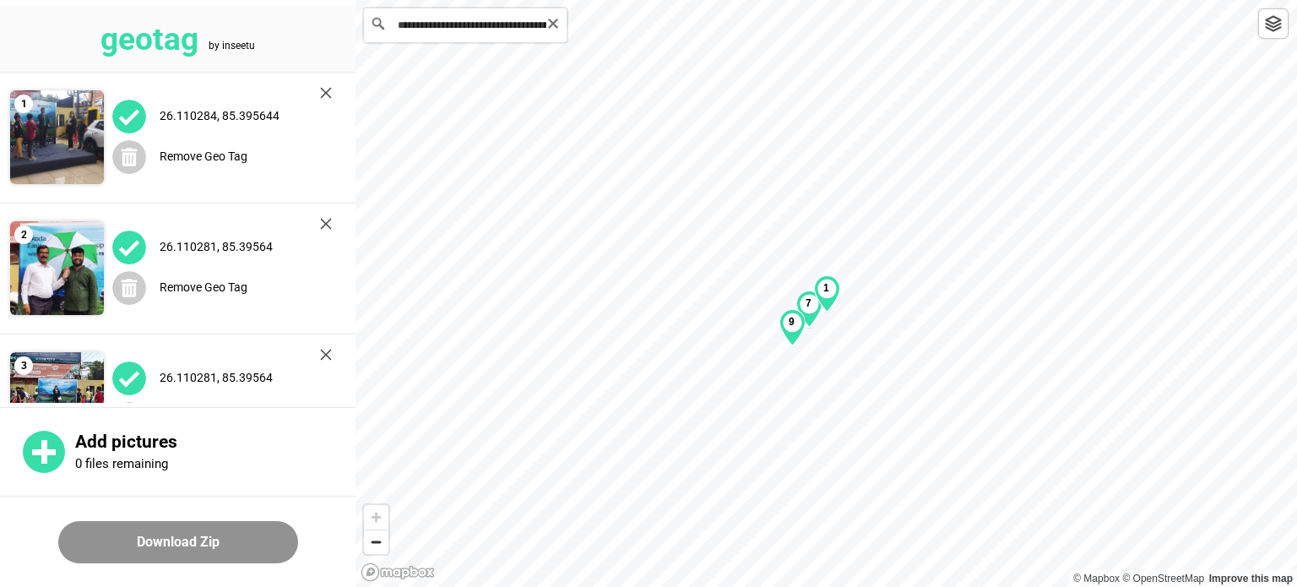
click at [453, 27] on input "**********" at bounding box center [465, 25] width 203 height 34
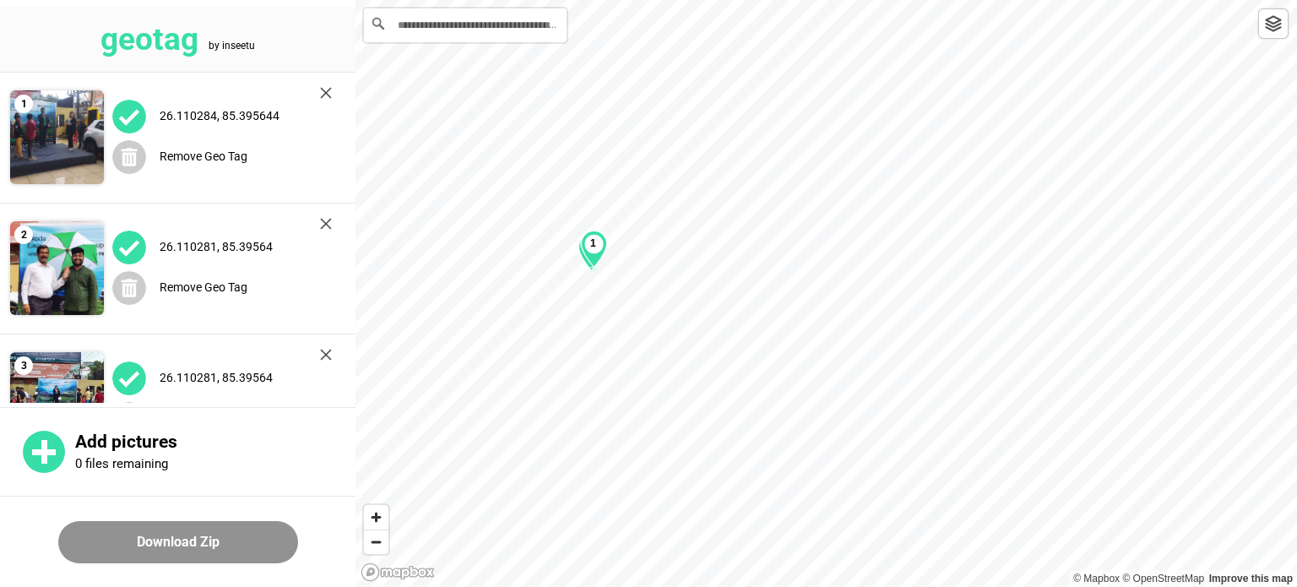
click at [125, 381] on img at bounding box center [129, 378] width 34 height 34
click at [127, 381] on img at bounding box center [129, 378] width 34 height 34
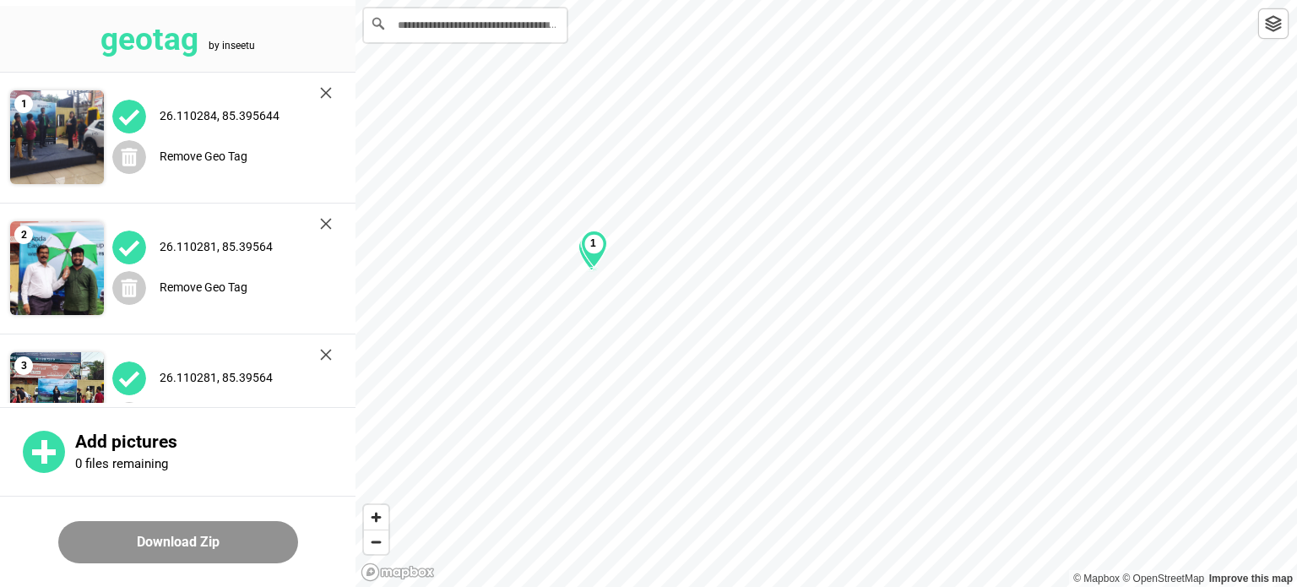
click at [1275, 24] on img at bounding box center [1273, 23] width 17 height 17
click at [408, 575] on link "Mapbox logo" at bounding box center [398, 571] width 74 height 19
